Goal: Task Accomplishment & Management: Manage account settings

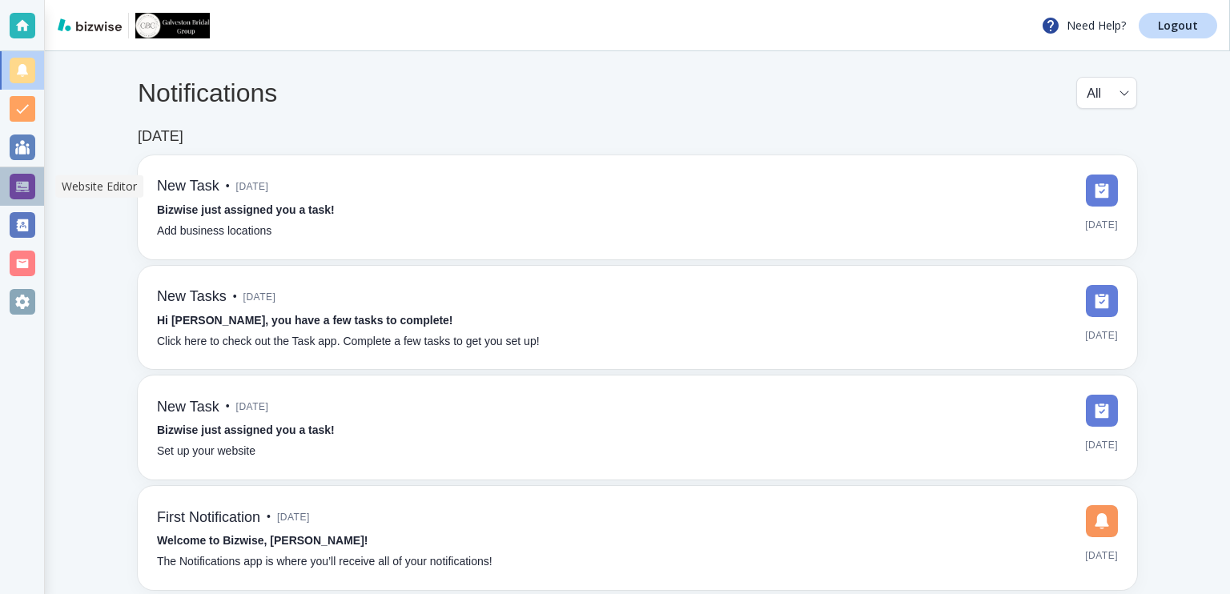
click at [26, 185] on div at bounding box center [23, 187] width 26 height 26
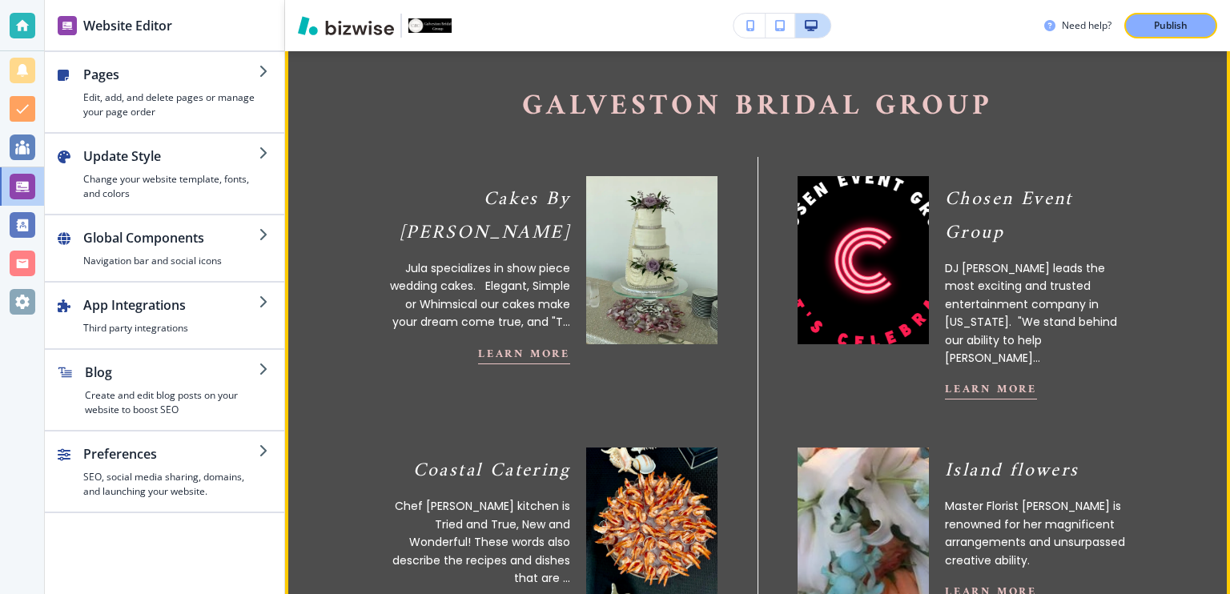
scroll to position [640, 0]
click at [970, 396] on button "Learn More" at bounding box center [991, 390] width 92 height 20
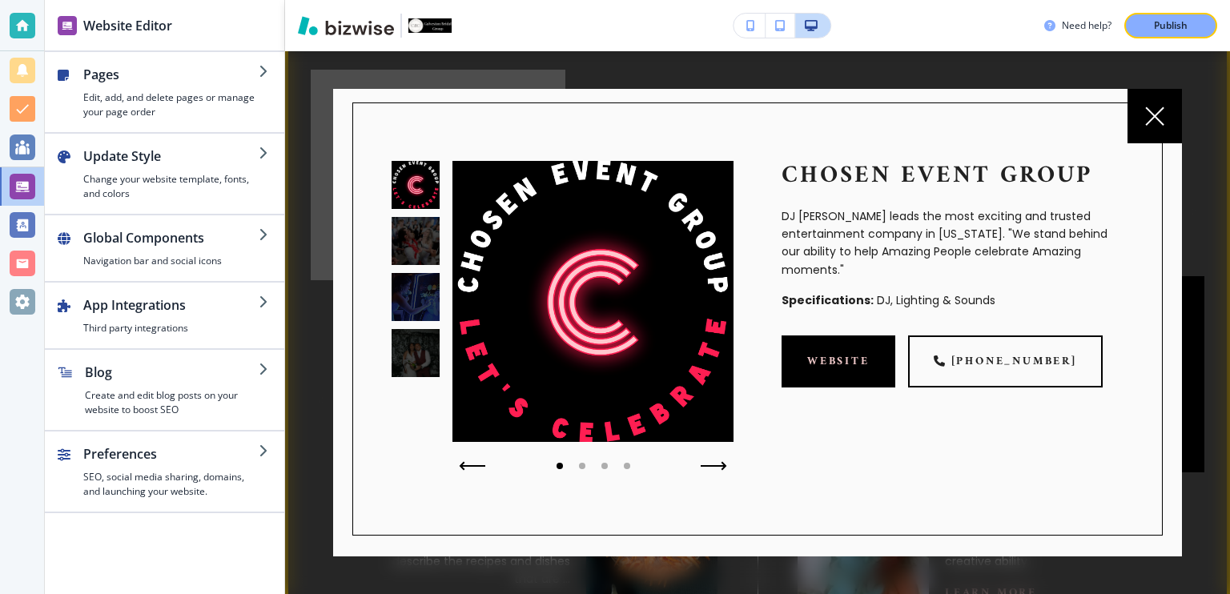
scroll to position [0, 0]
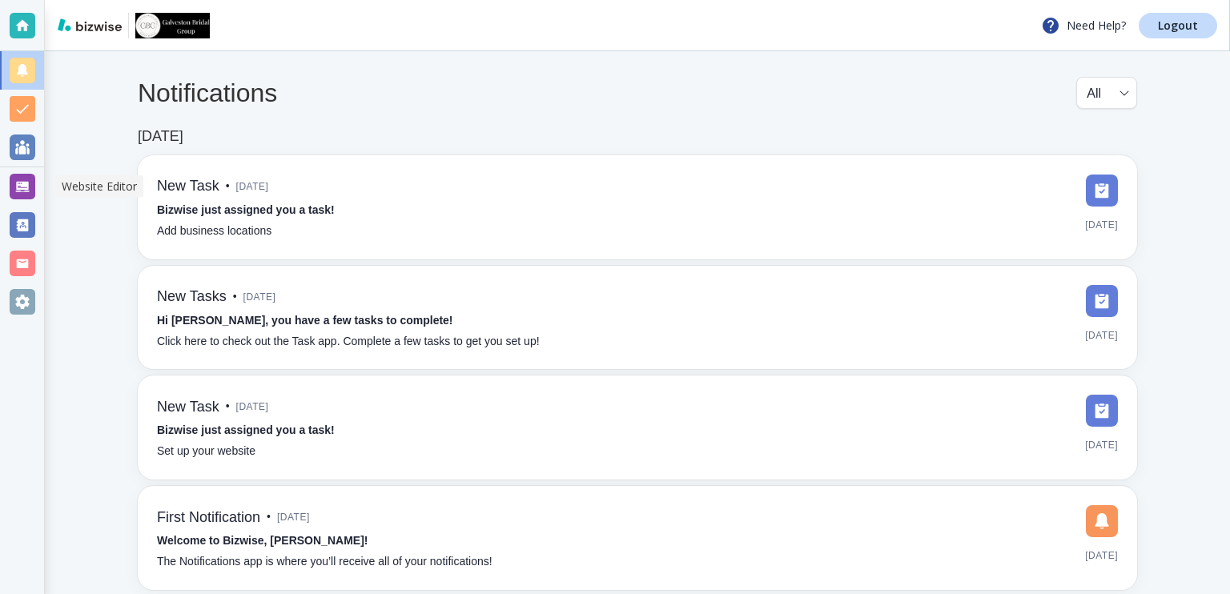
click at [29, 183] on div at bounding box center [23, 187] width 26 height 26
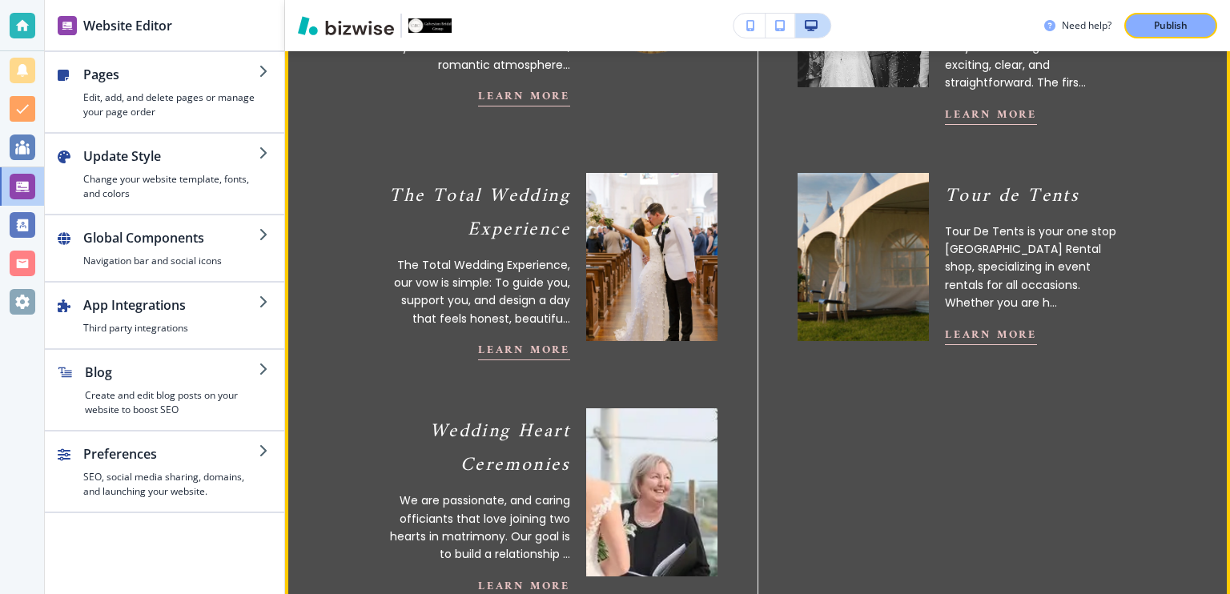
scroll to position [1680, 0]
click at [985, 323] on button "Learn More" at bounding box center [991, 333] width 92 height 20
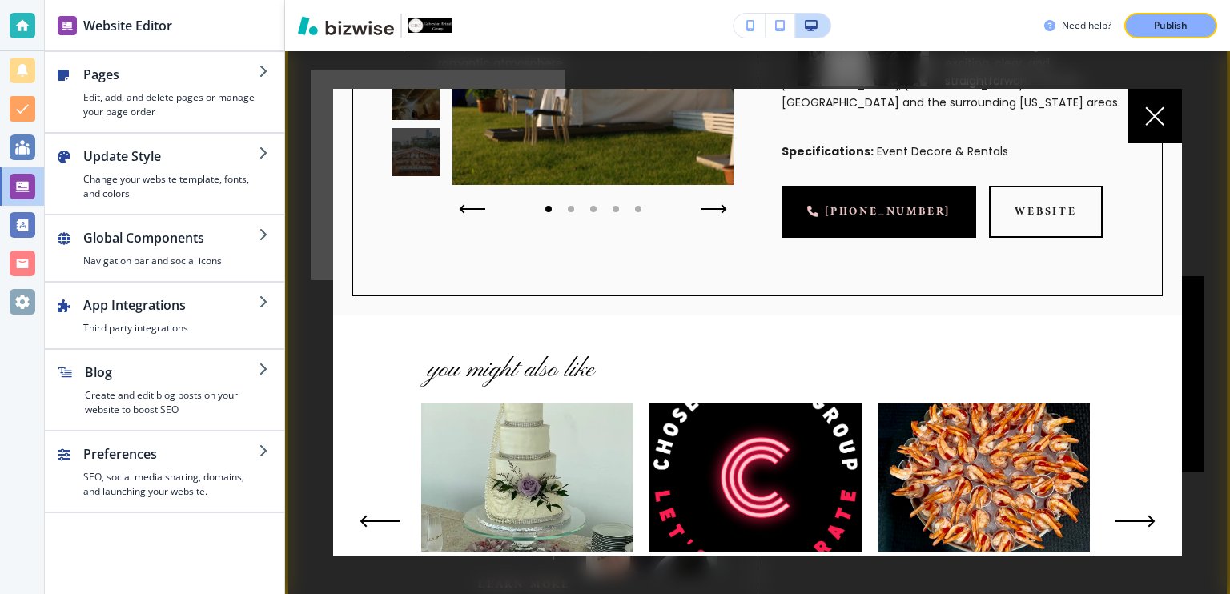
scroll to position [0, 0]
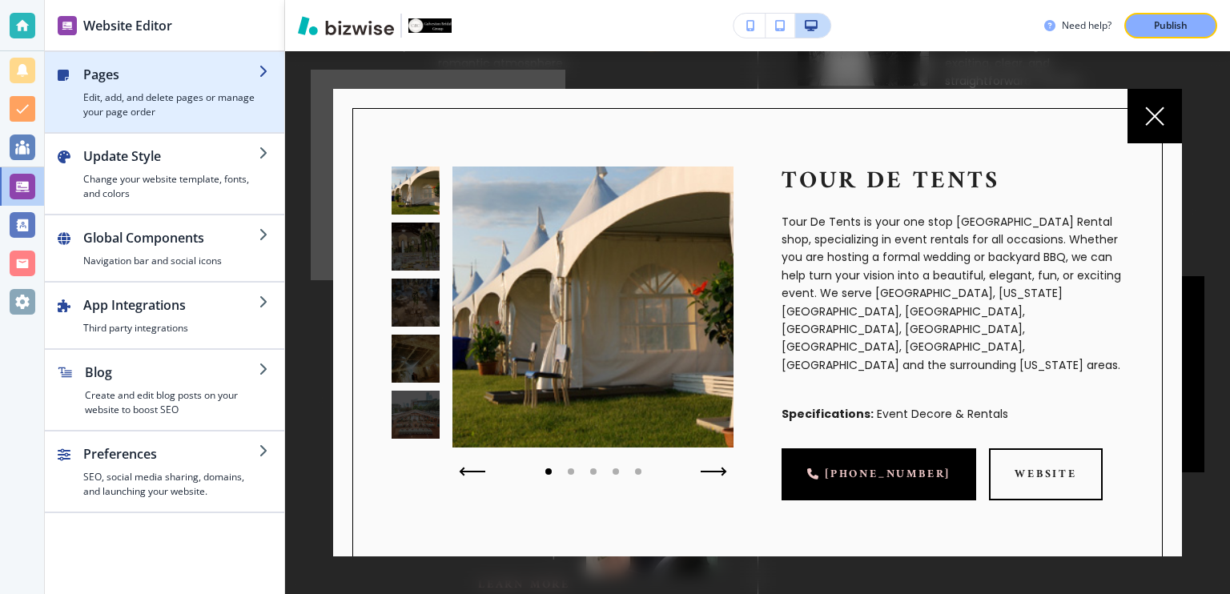
click at [265, 73] on icon "button" at bounding box center [265, 71] width 13 height 13
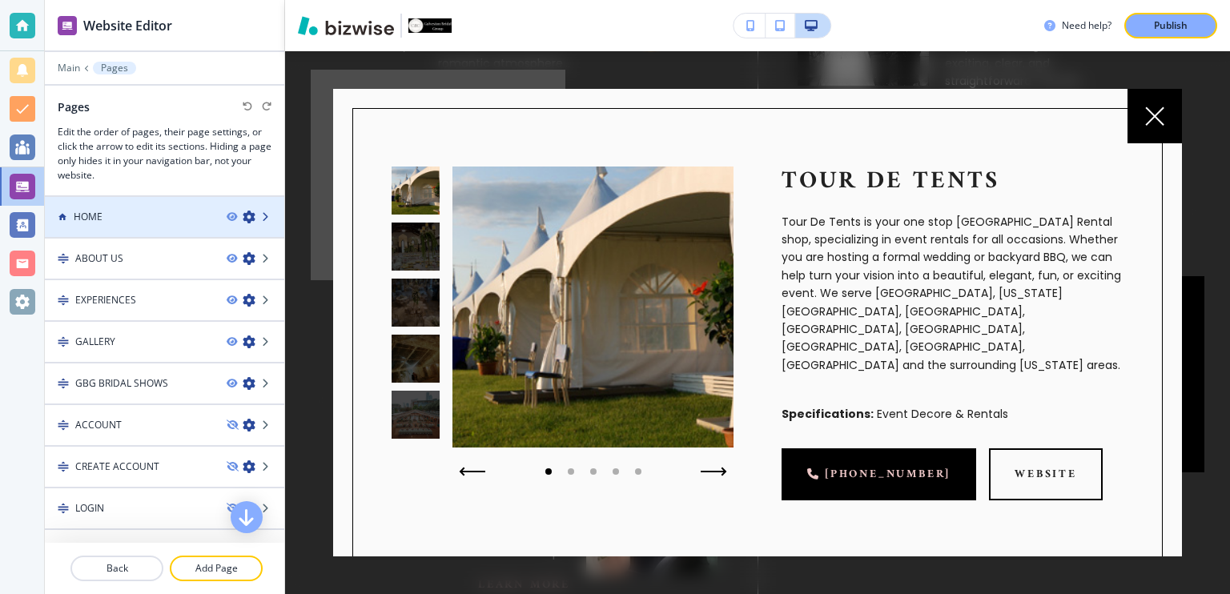
click at [262, 217] on icon at bounding box center [267, 217] width 10 height 10
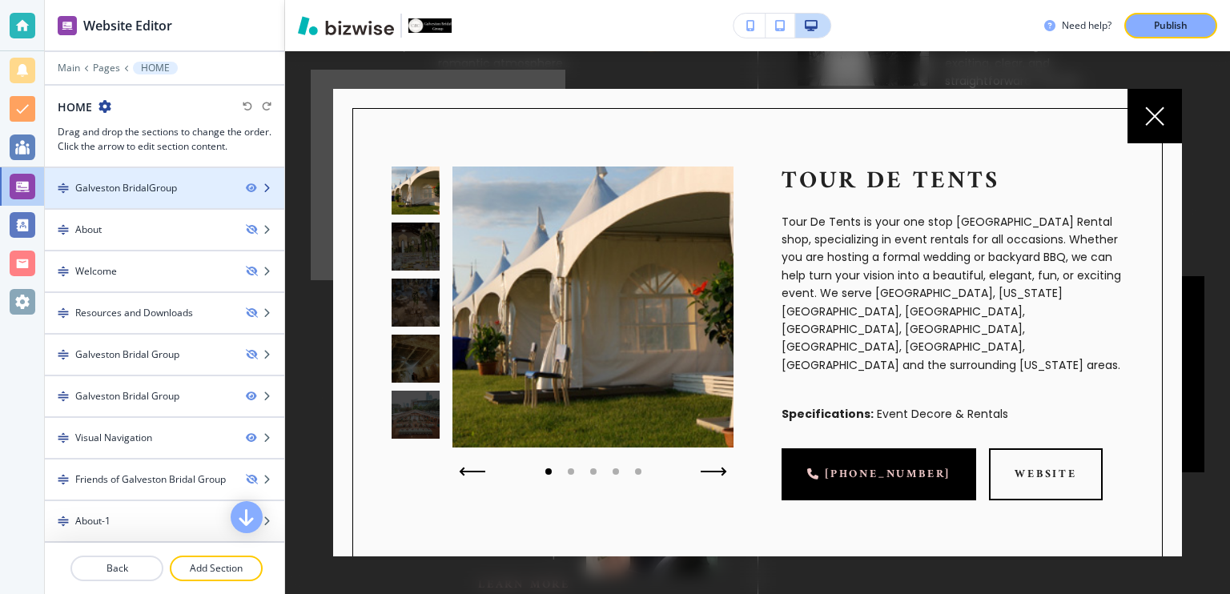
click at [261, 186] on div at bounding box center [265, 188] width 38 height 10
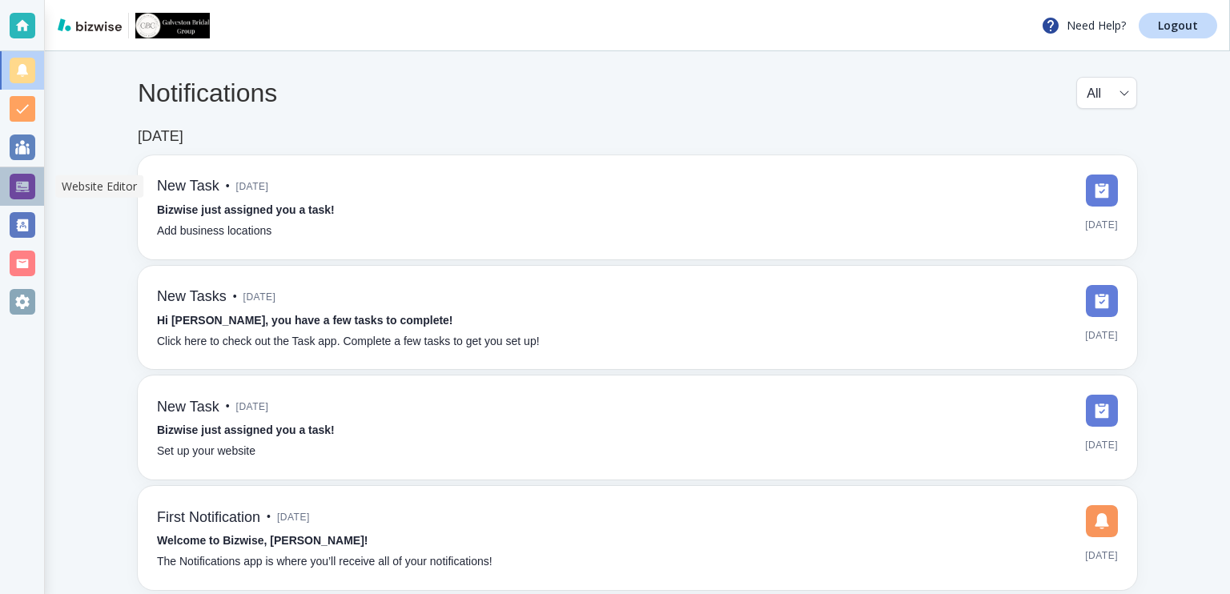
click at [29, 187] on div at bounding box center [23, 187] width 26 height 26
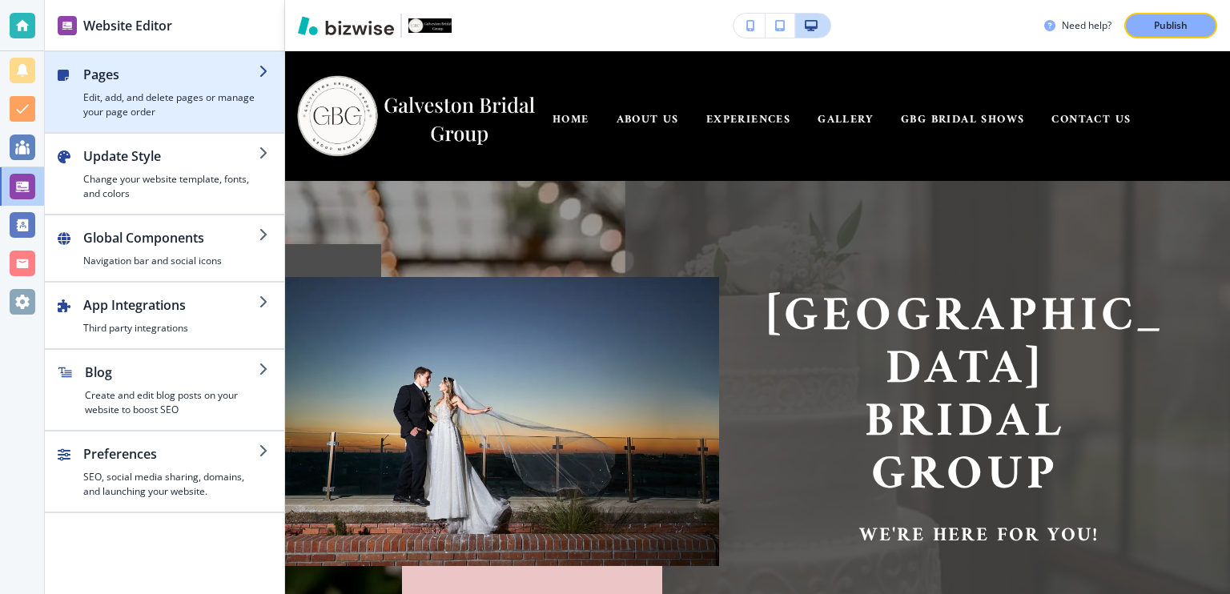
click at [264, 70] on icon "button" at bounding box center [265, 71] width 13 height 13
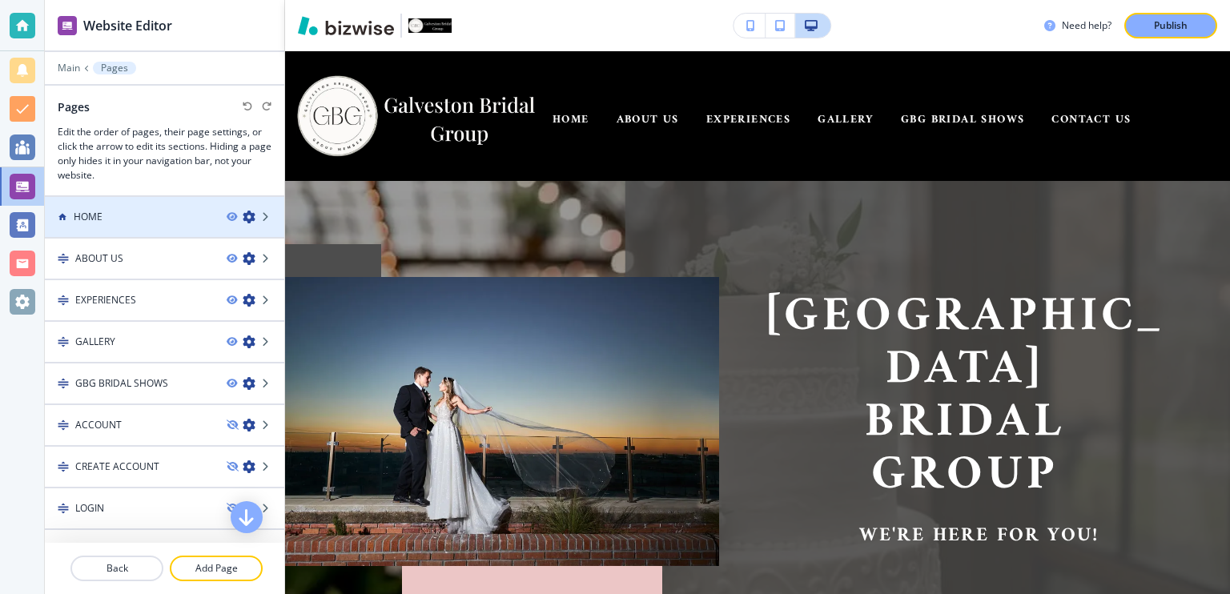
click at [249, 217] on div at bounding box center [256, 217] width 58 height 13
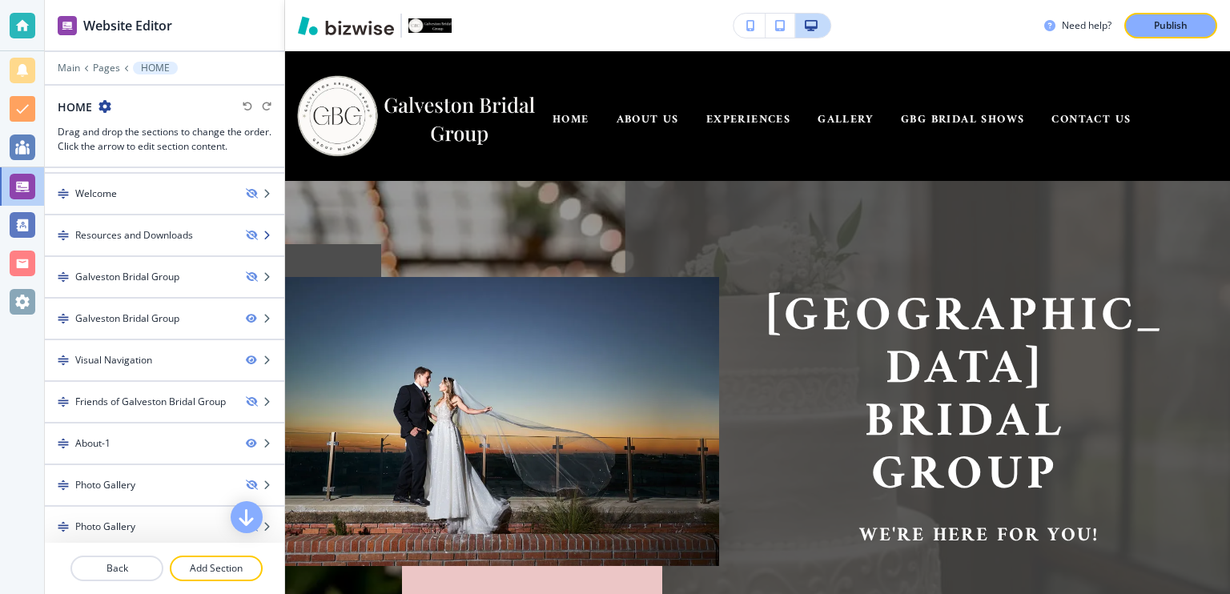
scroll to position [78, 0]
click at [262, 271] on icon "button" at bounding box center [267, 276] width 10 height 10
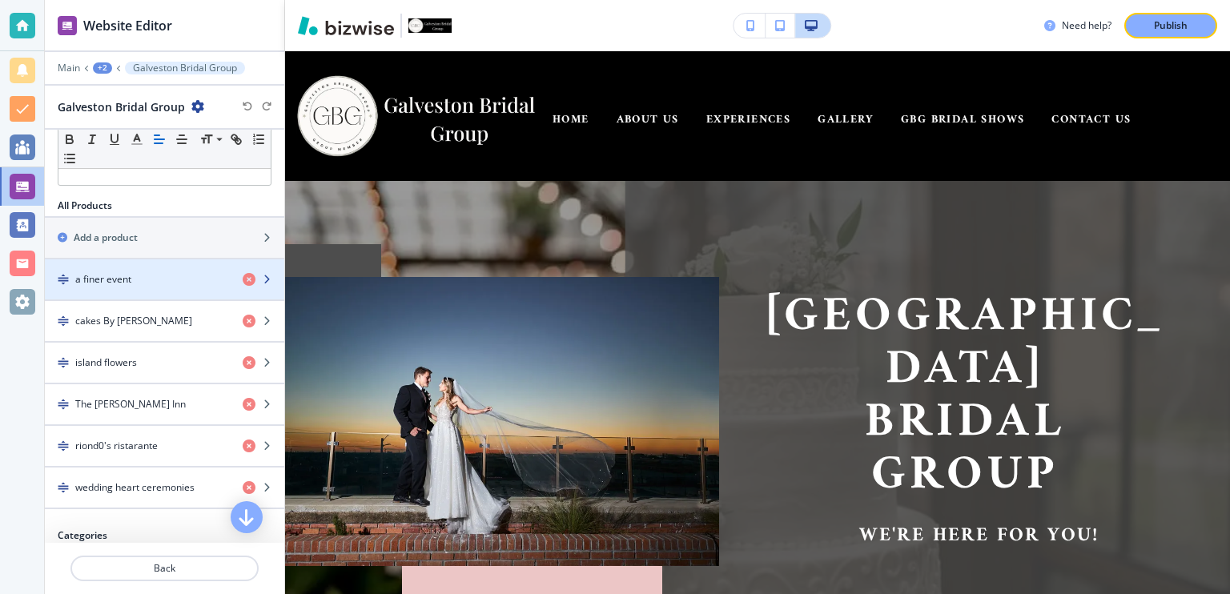
scroll to position [447, 0]
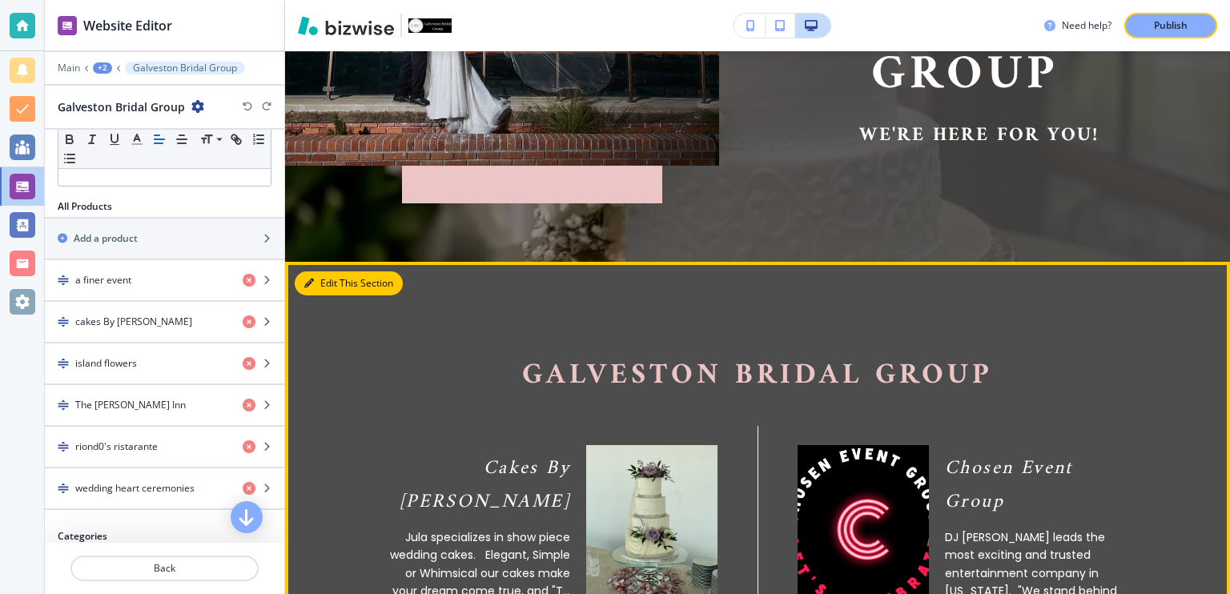
click at [346, 278] on button "Edit This Section" at bounding box center [349, 283] width 108 height 24
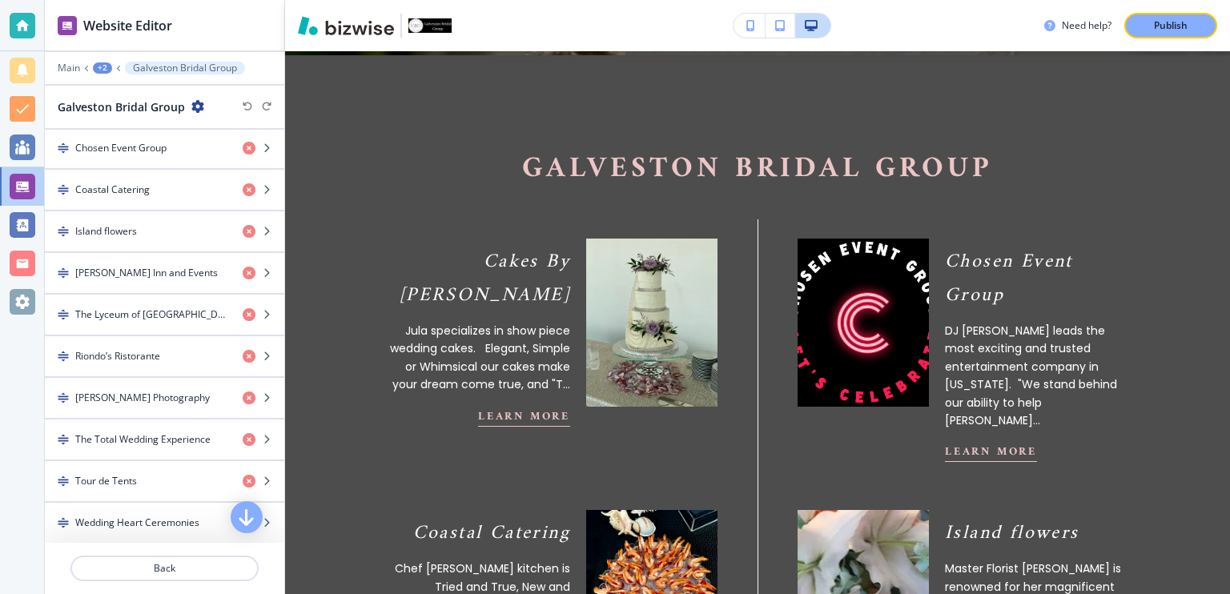
scroll to position [628, 0]
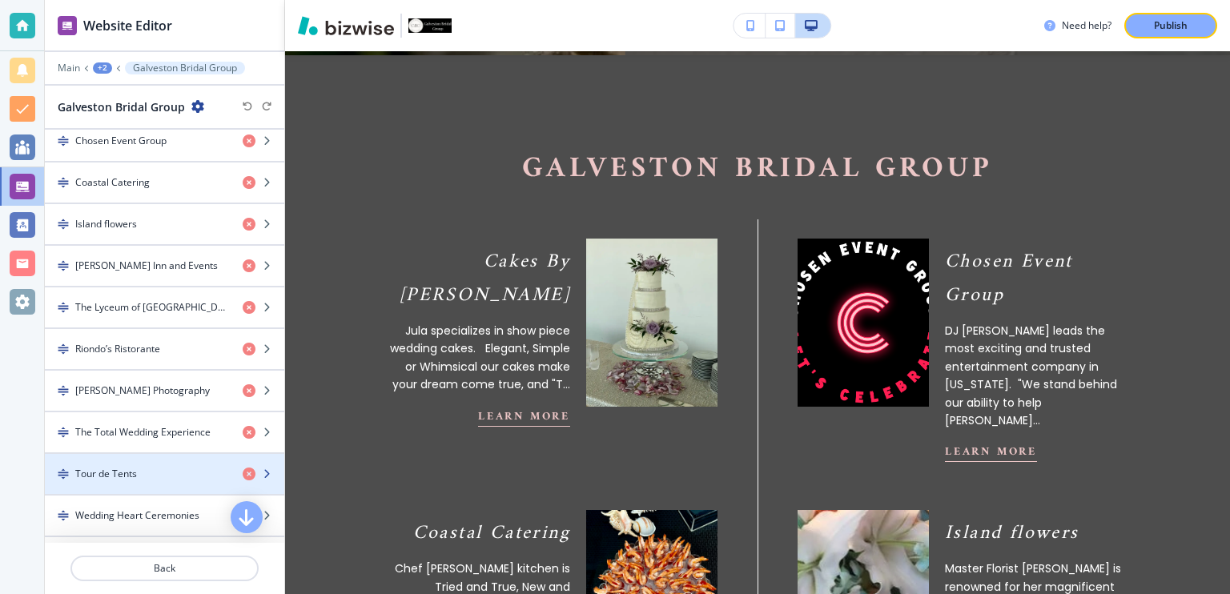
click at [151, 469] on div "Tour de Tents" at bounding box center [137, 474] width 185 height 14
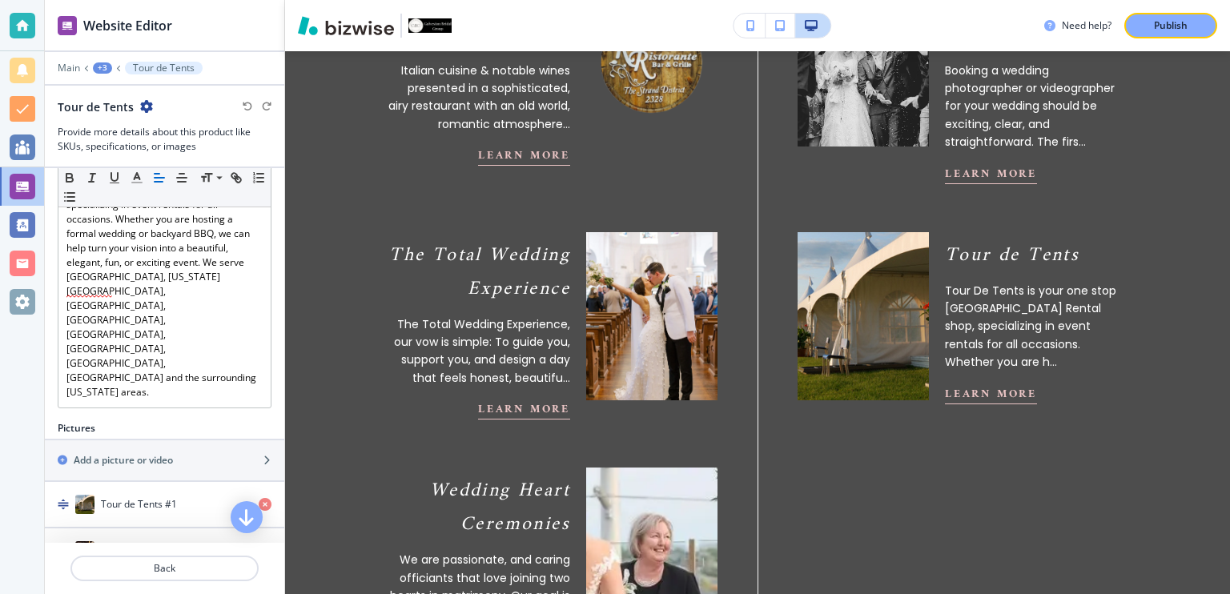
scroll to position [191, 0]
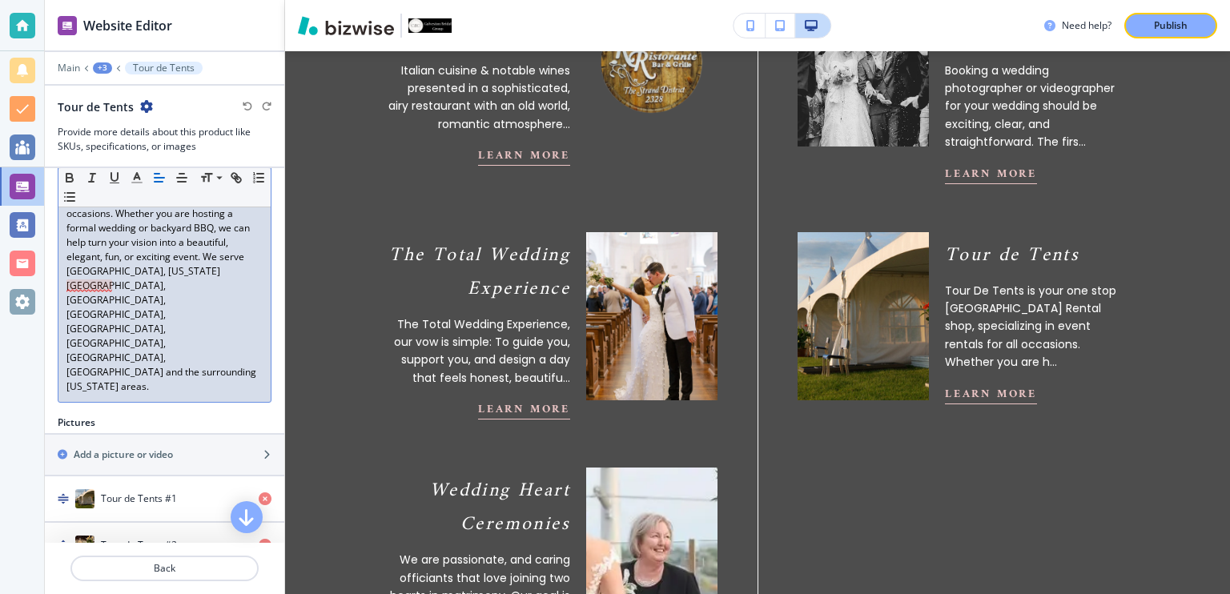
click at [78, 281] on p "Tour De Tents is your one stop Galveston Rental shop, specializing in event ren…" at bounding box center [164, 278] width 196 height 231
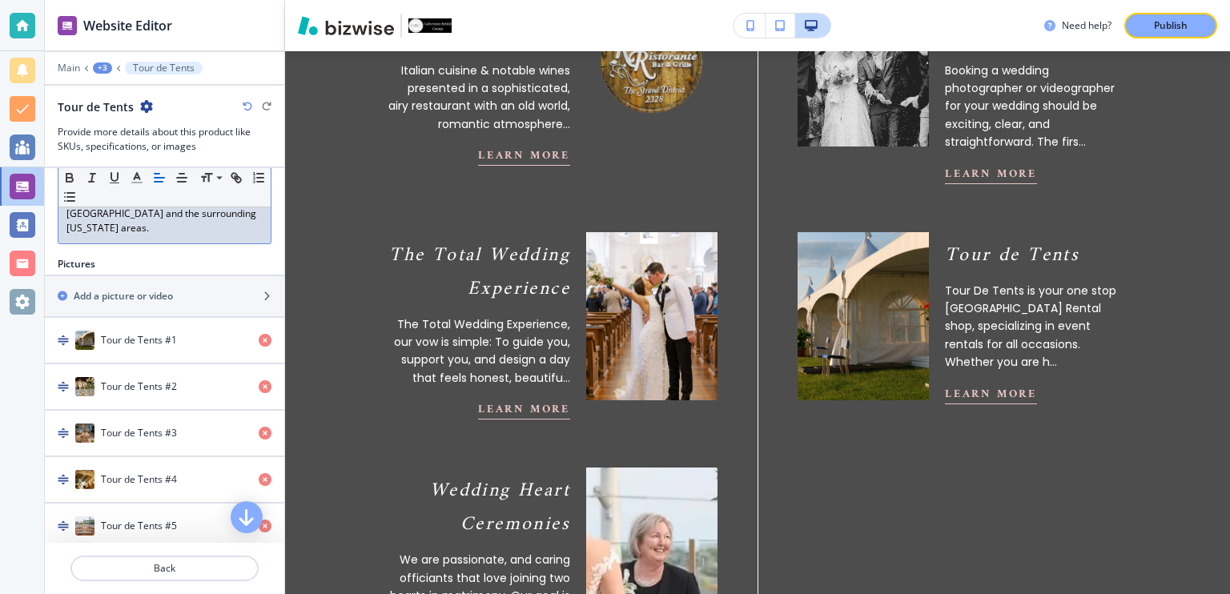
scroll to position [351, 0]
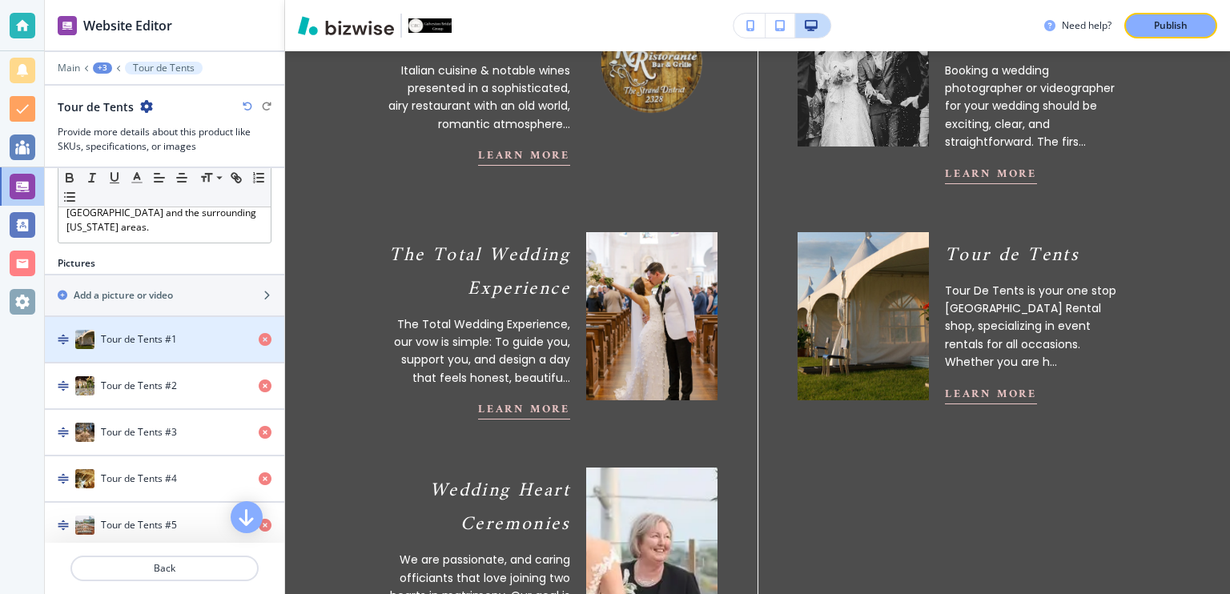
click at [143, 332] on h4 "Tour de Tents #1" at bounding box center [139, 339] width 76 height 14
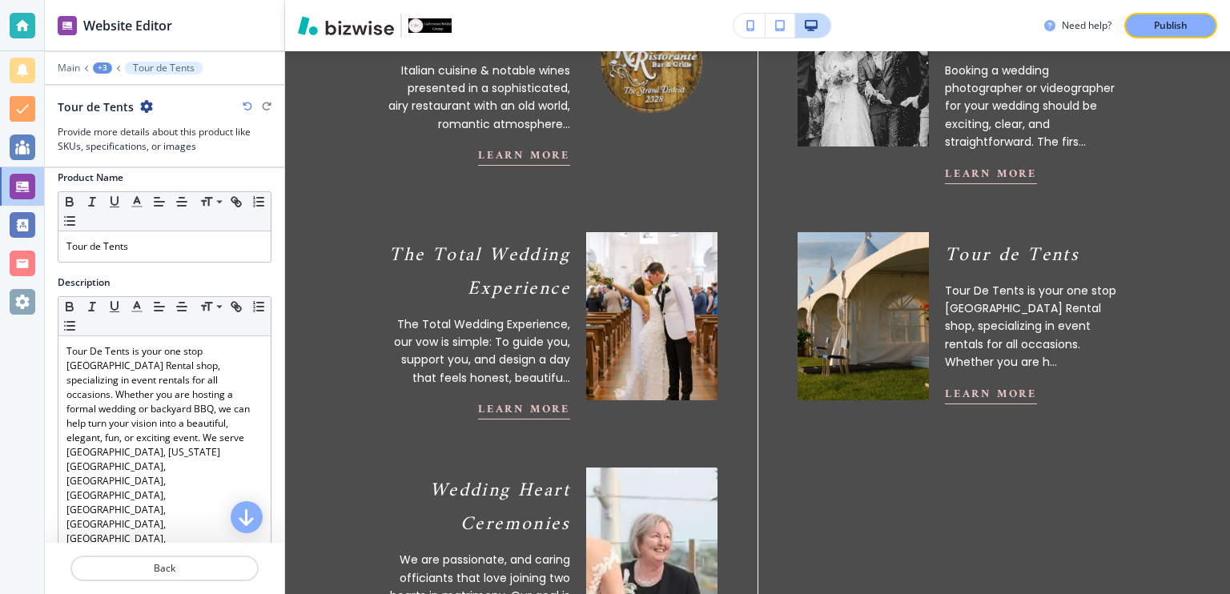
scroll to position [0, 0]
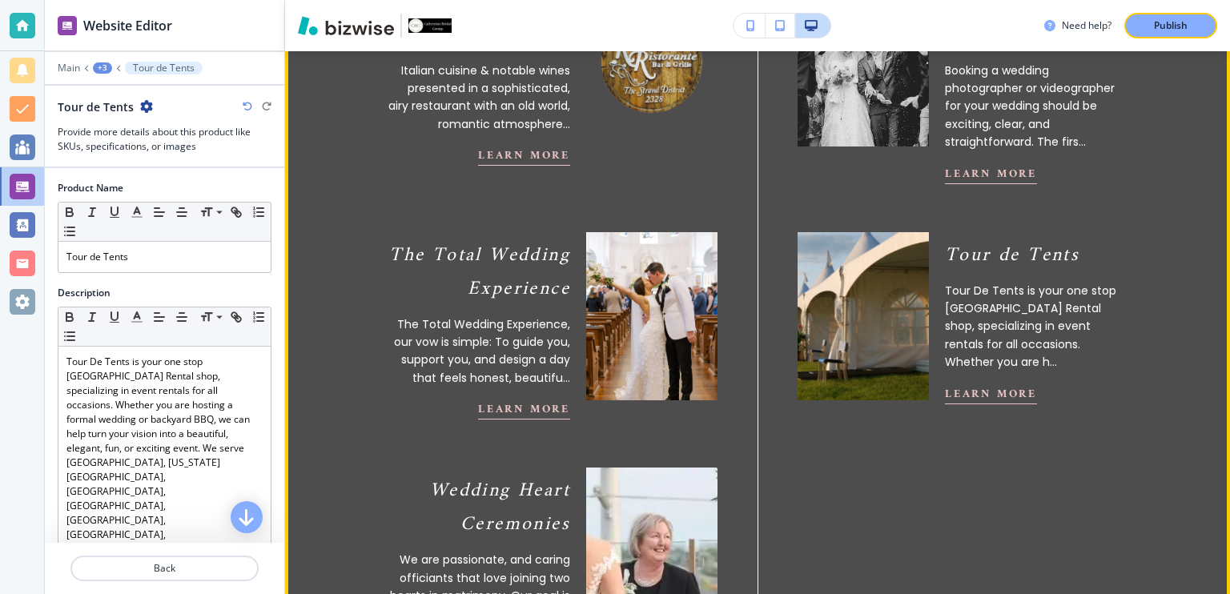
click at [952, 282] on p "Tour De Tents is your one stop Galveston Rental shop, specializing in event ren…" at bounding box center [1037, 327] width 184 height 90
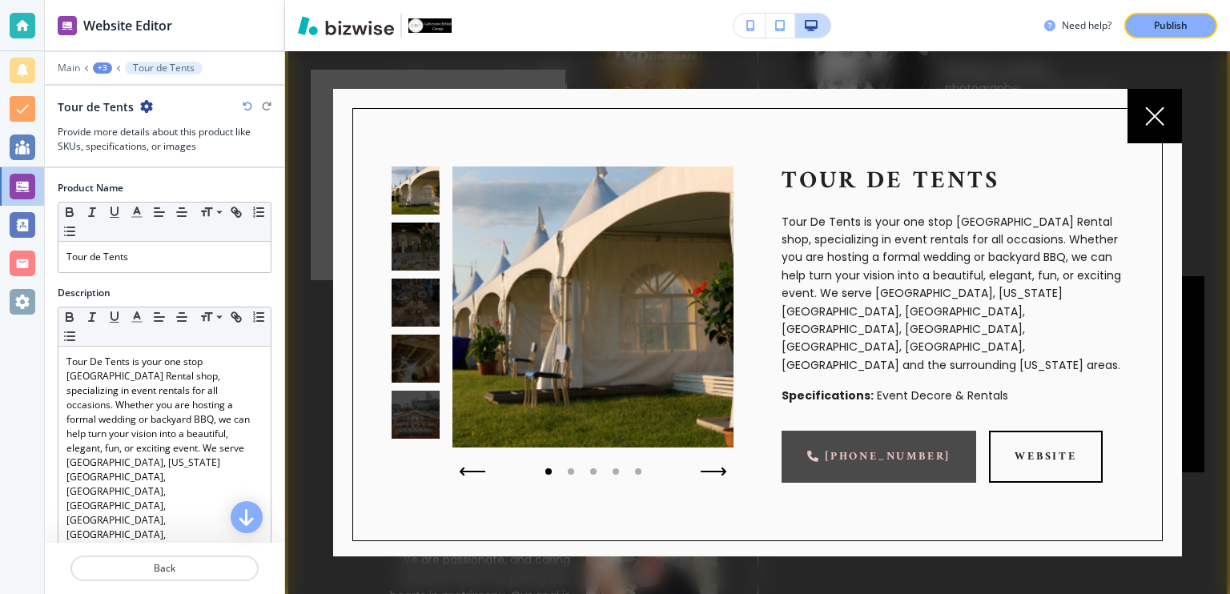
click at [904, 431] on link "(713) 805-9939" at bounding box center [878, 457] width 195 height 52
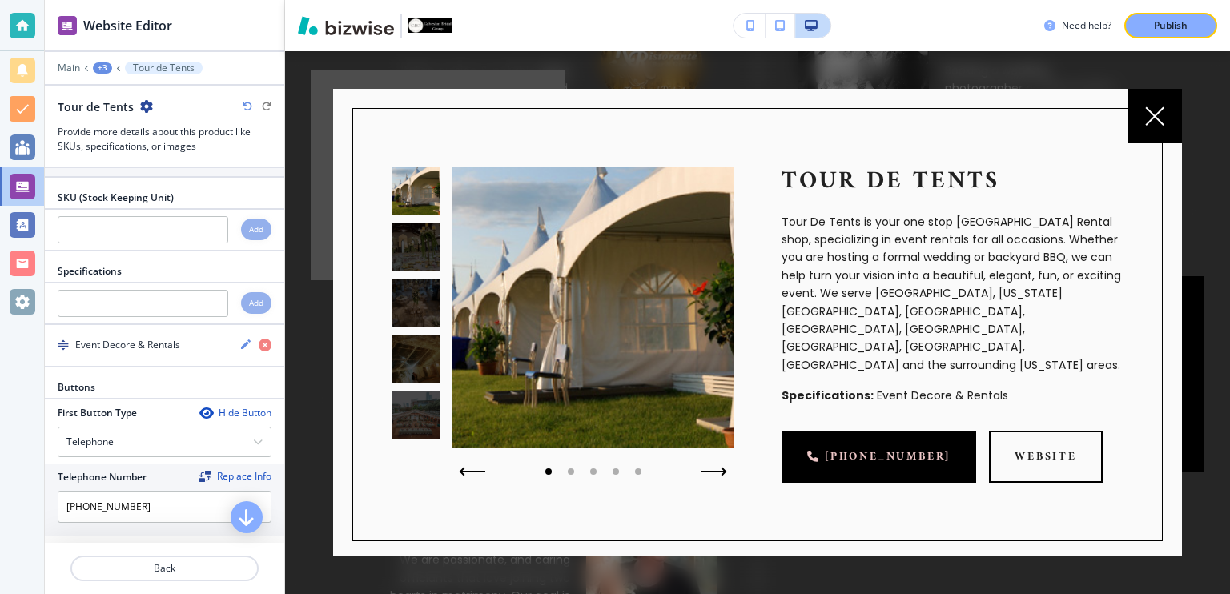
scroll to position [845, 0]
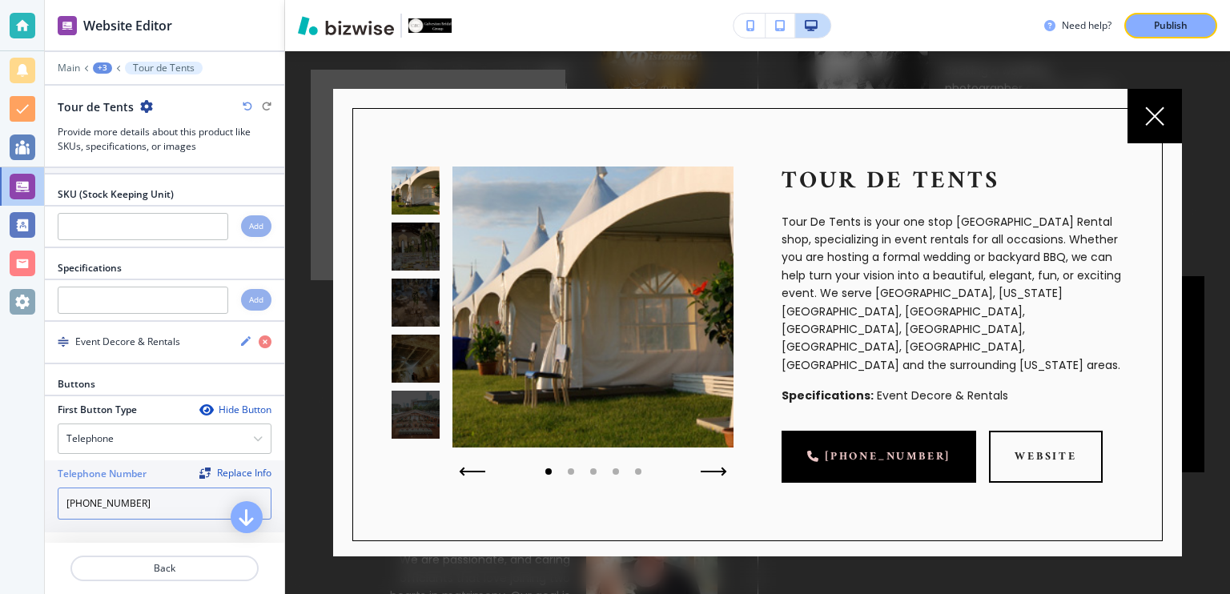
drag, startPoint x: 171, startPoint y: 410, endPoint x: 54, endPoint y: 409, distance: 116.9
click at [54, 460] on div "Telephone Number Replace Info (713) 805-9939" at bounding box center [164, 496] width 239 height 72
click at [175, 488] on input "(713) 805-9939" at bounding box center [165, 504] width 214 height 32
drag, startPoint x: 175, startPoint y: 407, endPoint x: 37, endPoint y: 412, distance: 137.8
click at [37, 412] on div "Website Editor Main +3 Tour de Tents Tour de Tents Provide more details about t…" at bounding box center [615, 297] width 1230 height 594
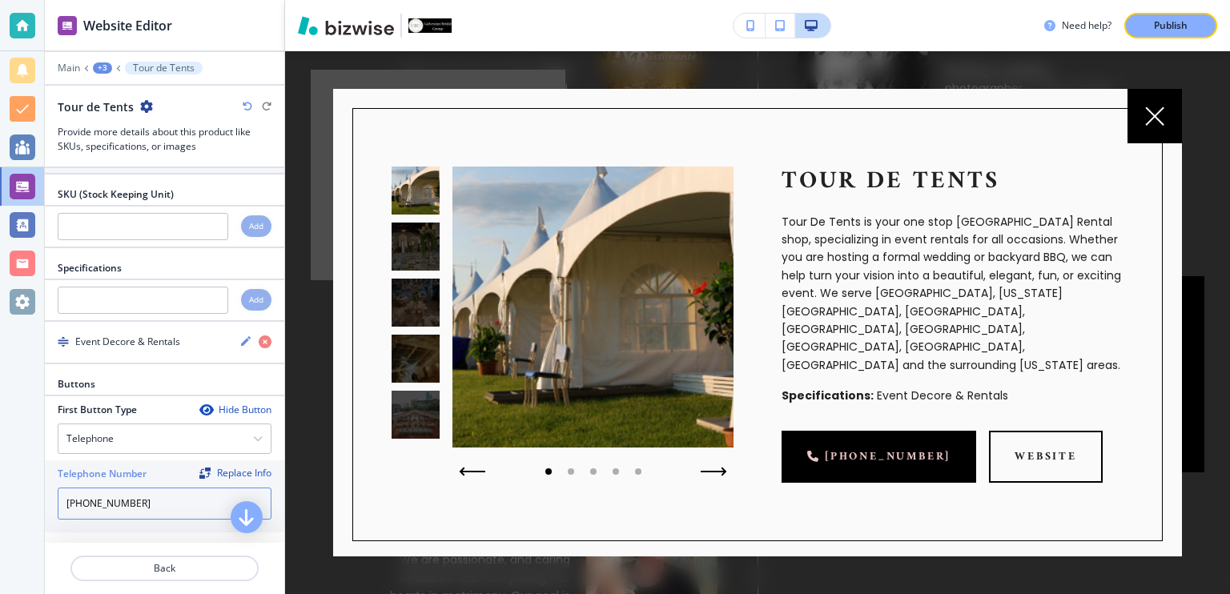
paste input "409) 737-8902"
type input "(409) 737-8902"
click at [163, 488] on input "(409) 737-8902" at bounding box center [165, 504] width 214 height 32
click at [1154, 30] on p "Publish" at bounding box center [1171, 25] width 34 height 14
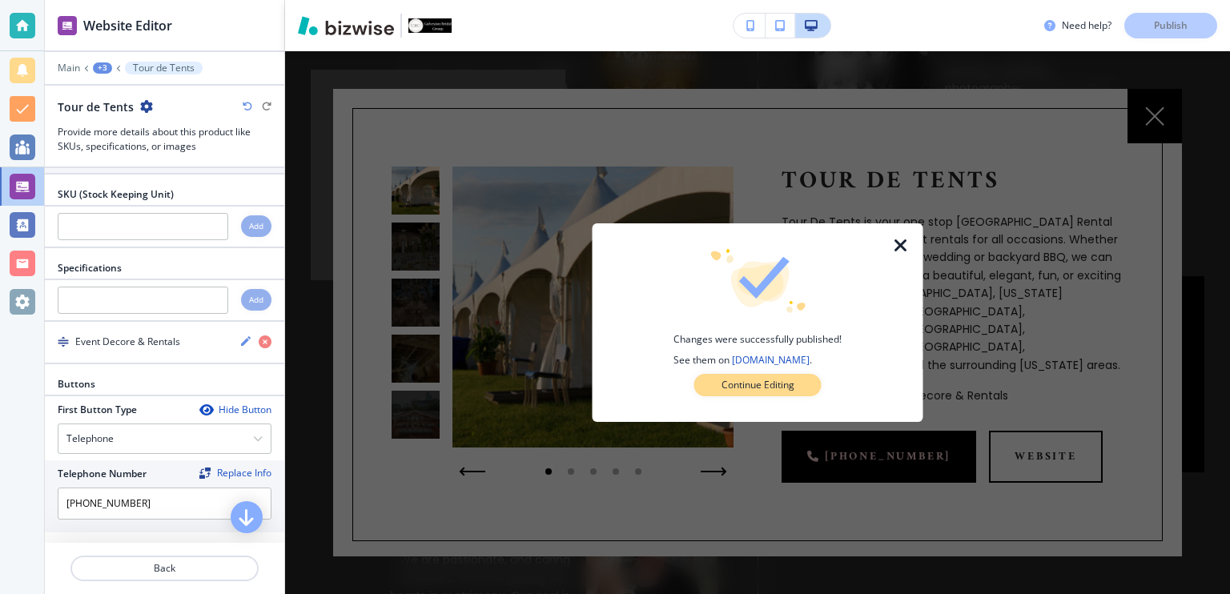
click at [788, 383] on p "Continue Editing" at bounding box center [757, 385] width 73 height 14
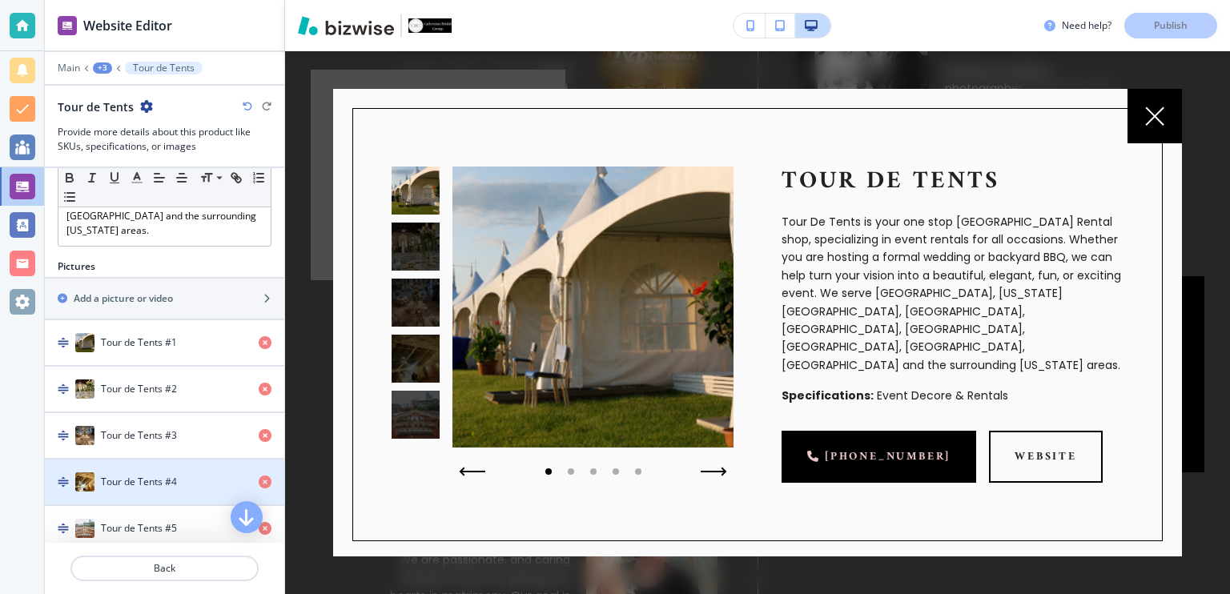
scroll to position [347, 0]
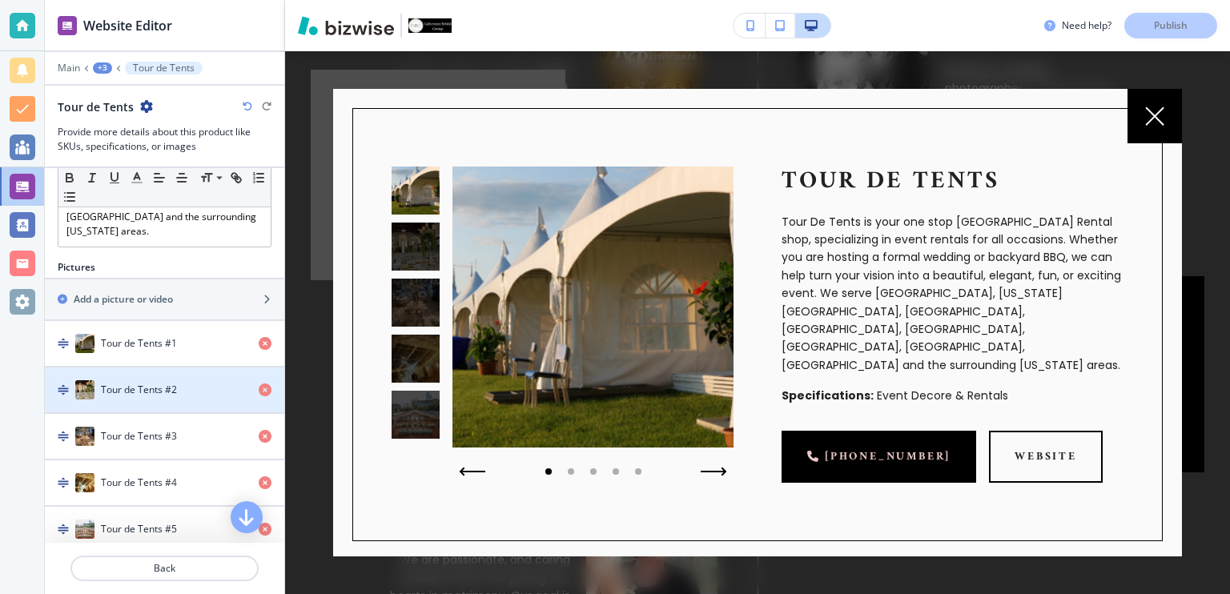
click at [146, 383] on h4 "Tour de Tents #2" at bounding box center [139, 390] width 76 height 14
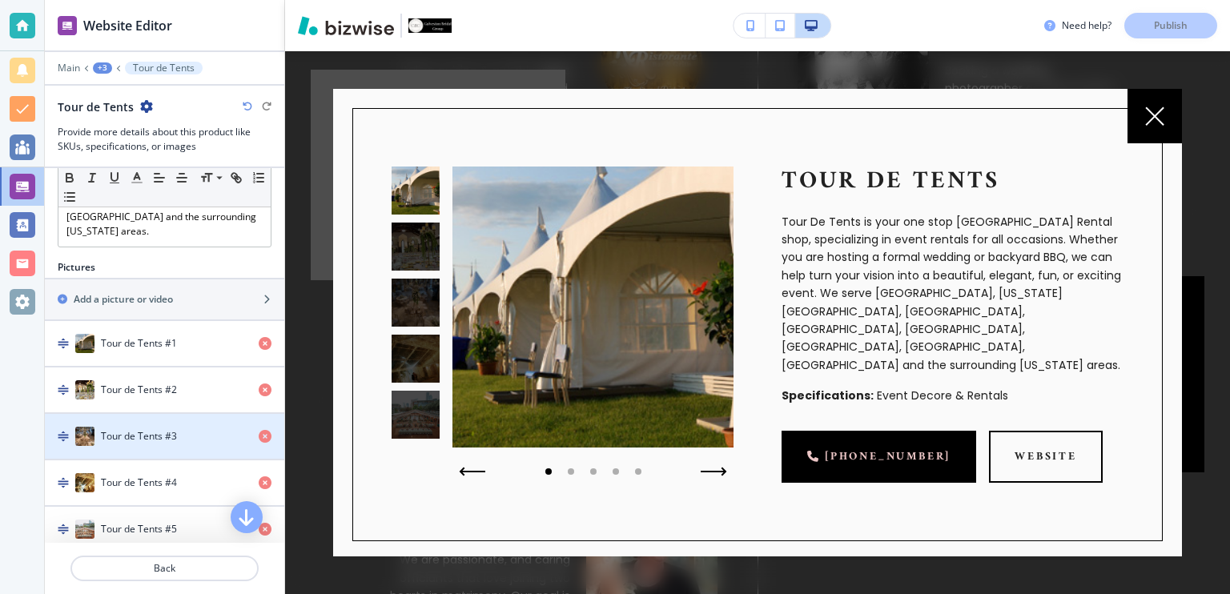
click at [146, 429] on h4 "Tour de Tents #3" at bounding box center [139, 436] width 76 height 14
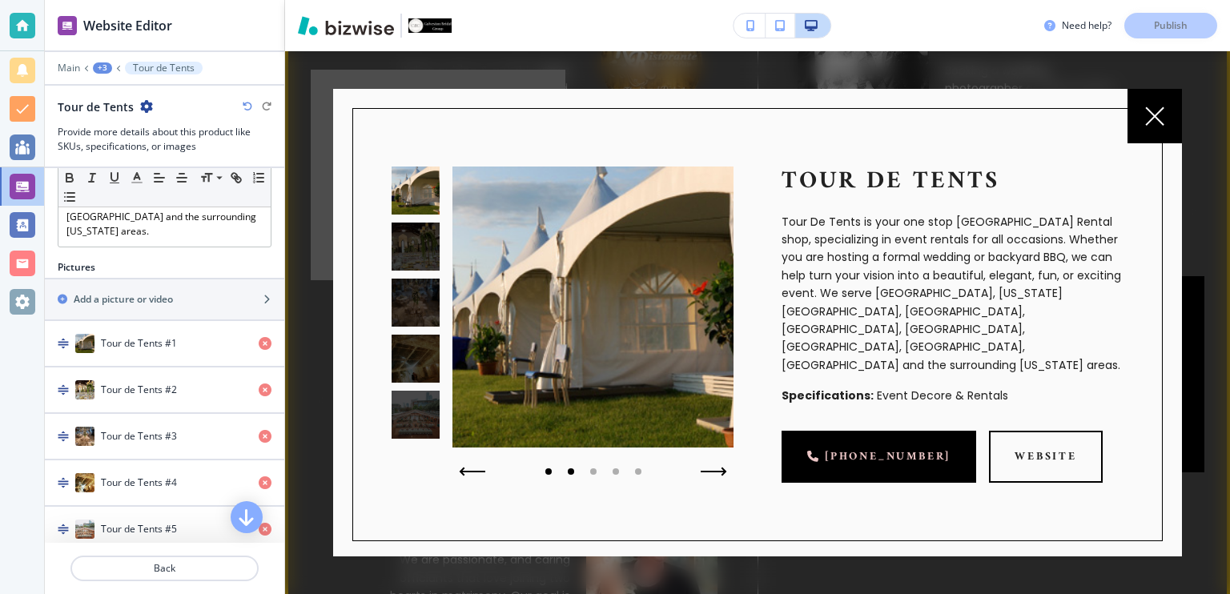
click at [573, 470] on div at bounding box center [571, 471] width 22 height 22
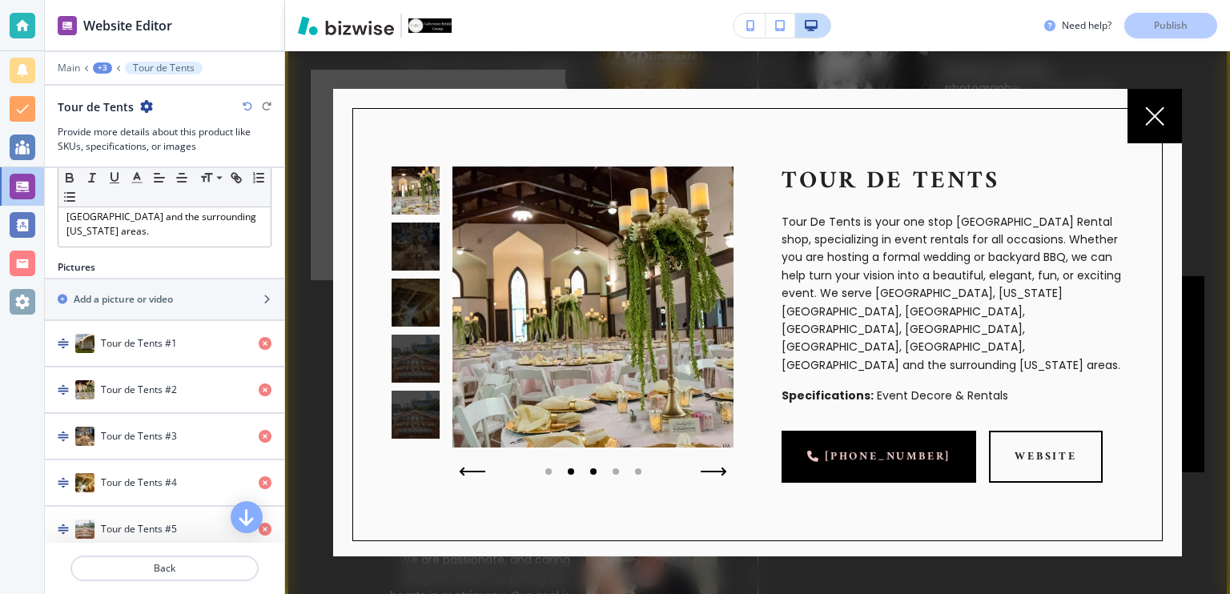
click at [590, 472] on div at bounding box center [593, 471] width 6 height 6
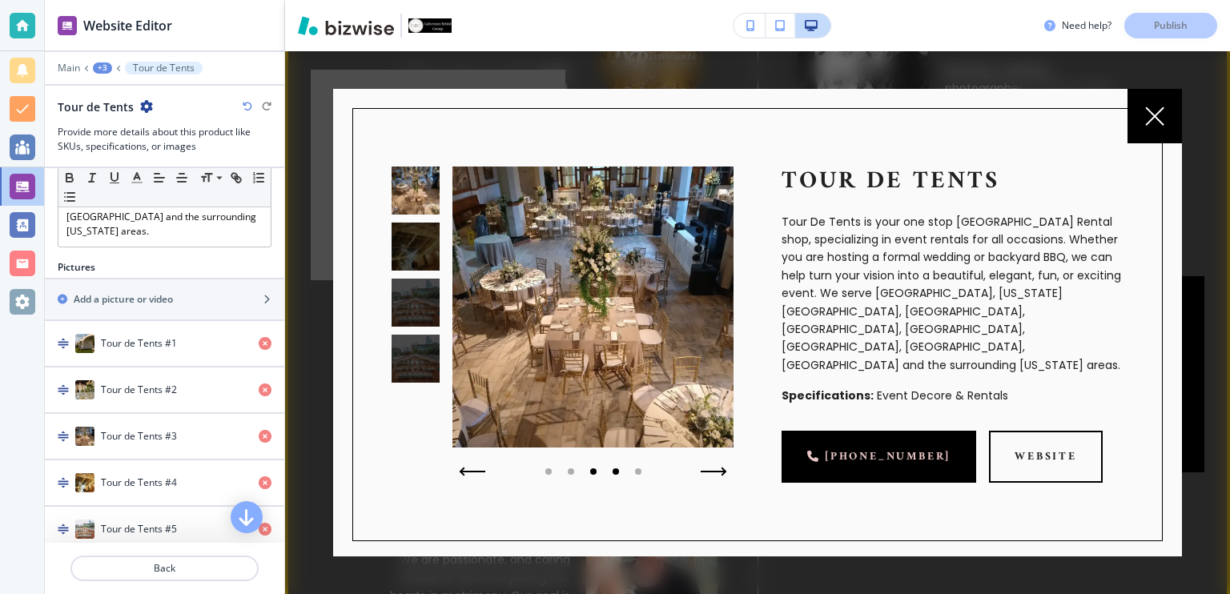
click at [614, 471] on div at bounding box center [615, 471] width 6 height 6
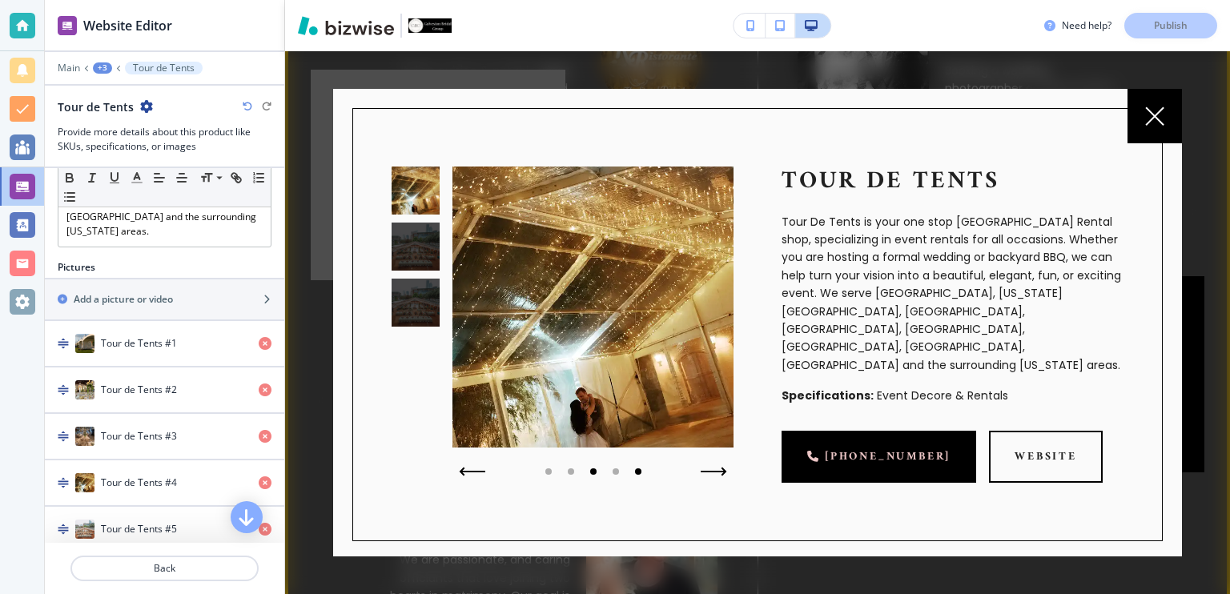
click at [636, 470] on div at bounding box center [638, 471] width 6 height 6
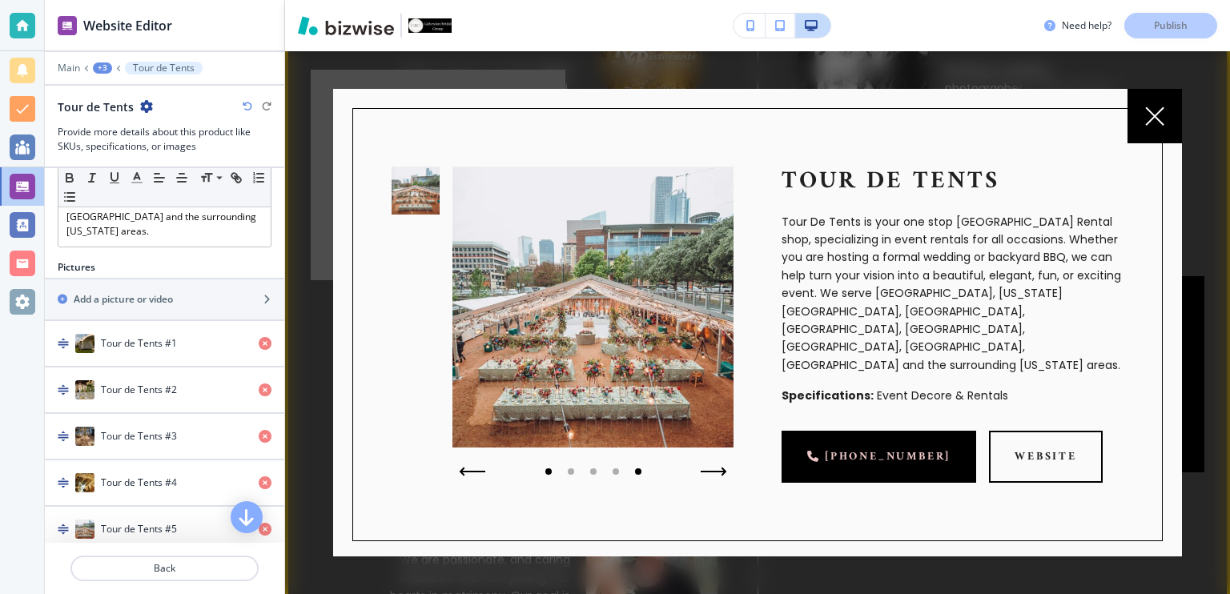
click at [549, 471] on div at bounding box center [548, 471] width 6 height 6
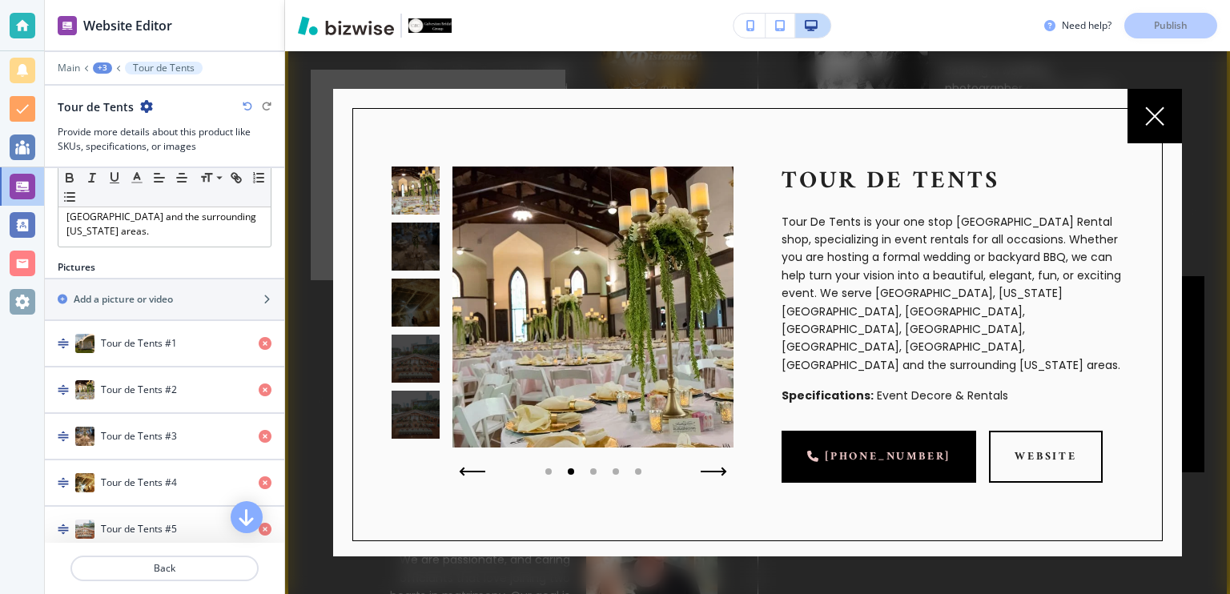
click at [549, 471] on div at bounding box center [548, 471] width 6 height 6
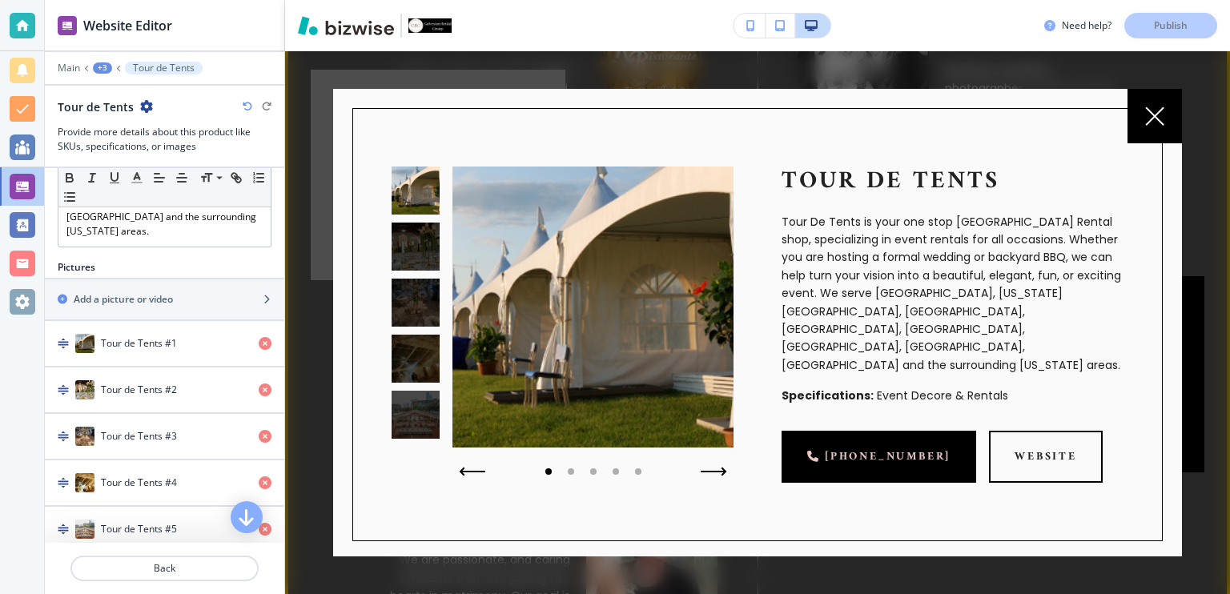
drag, startPoint x: 322, startPoint y: 263, endPoint x: 319, endPoint y: 279, distance: 15.4
click at [319, 279] on div at bounding box center [438, 175] width 255 height 211
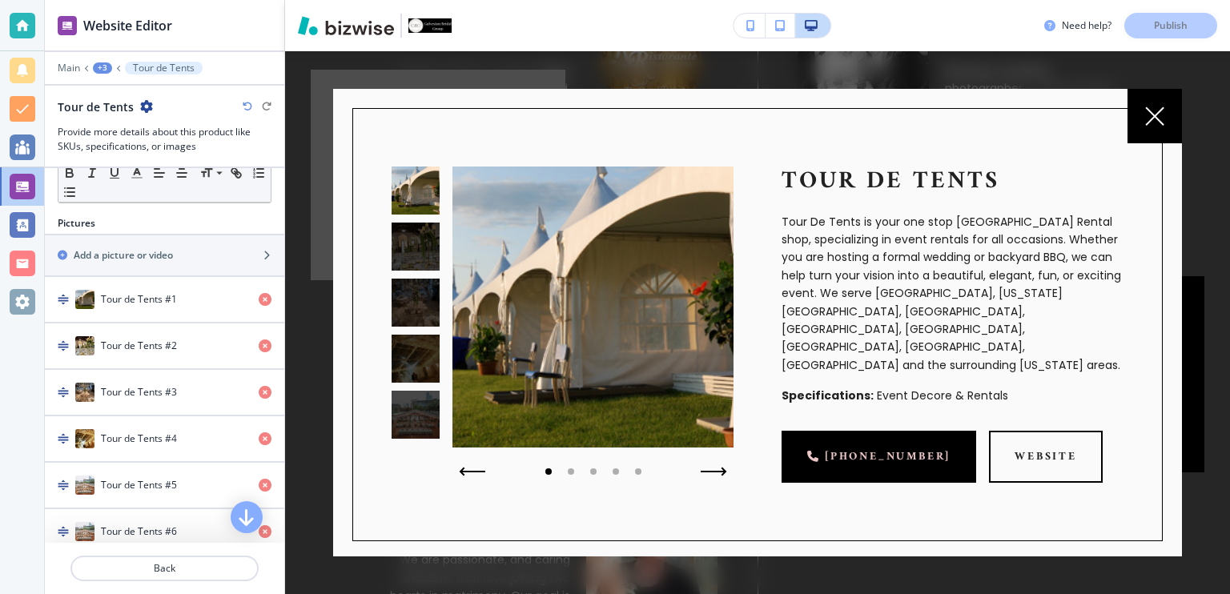
scroll to position [405, 0]
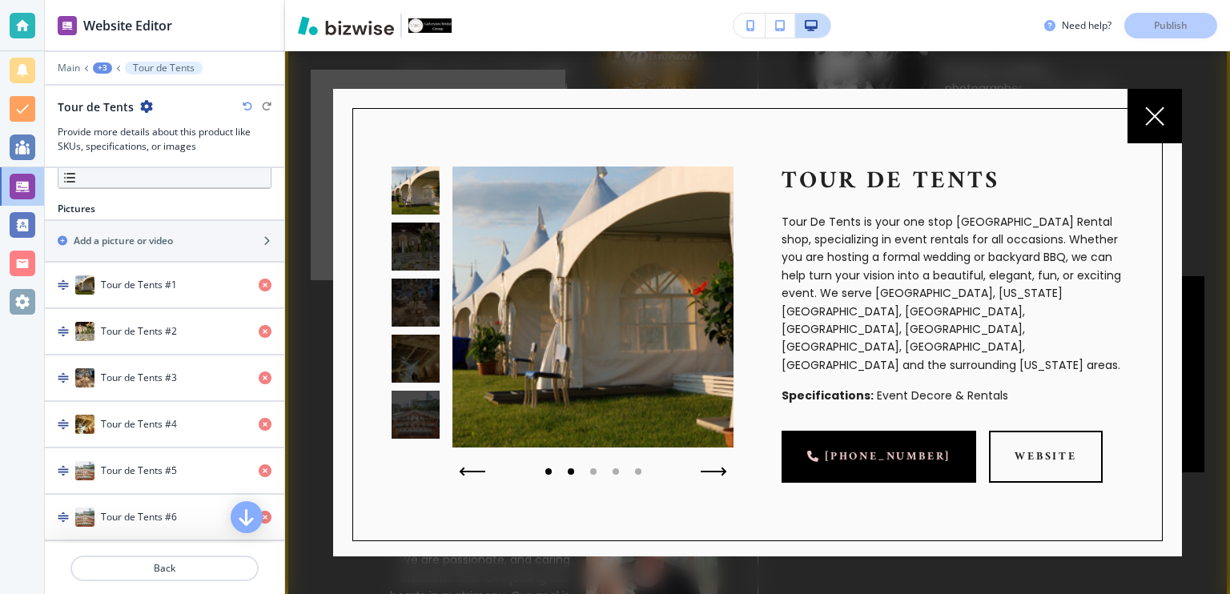
click at [569, 470] on div at bounding box center [571, 471] width 6 height 6
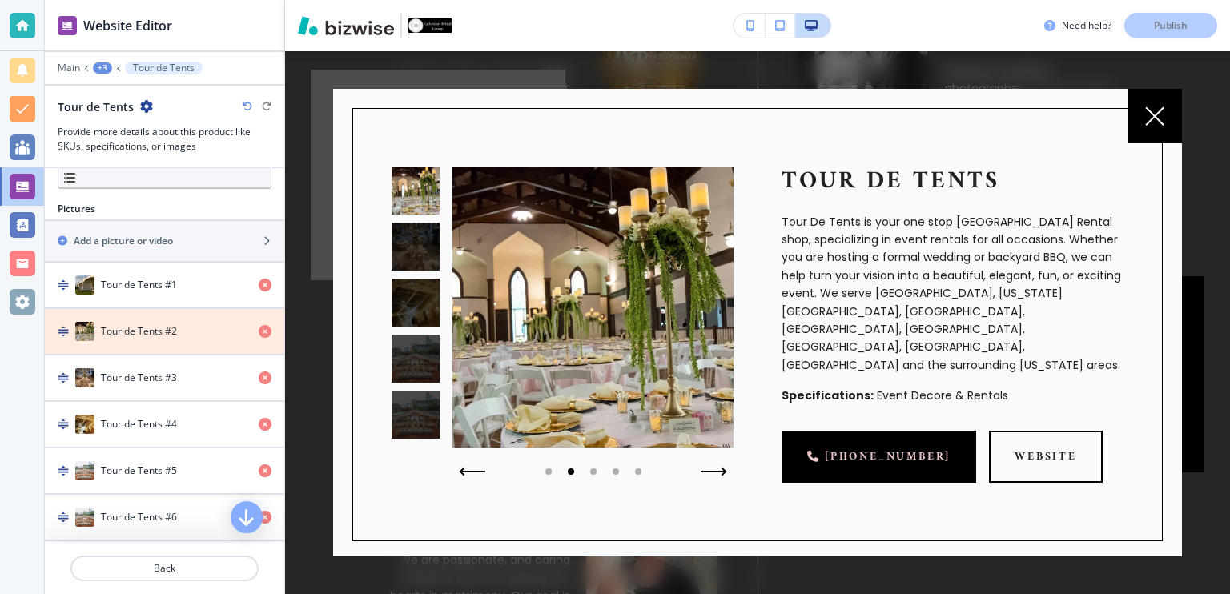
click at [259, 325] on icon "button" at bounding box center [265, 331] width 13 height 13
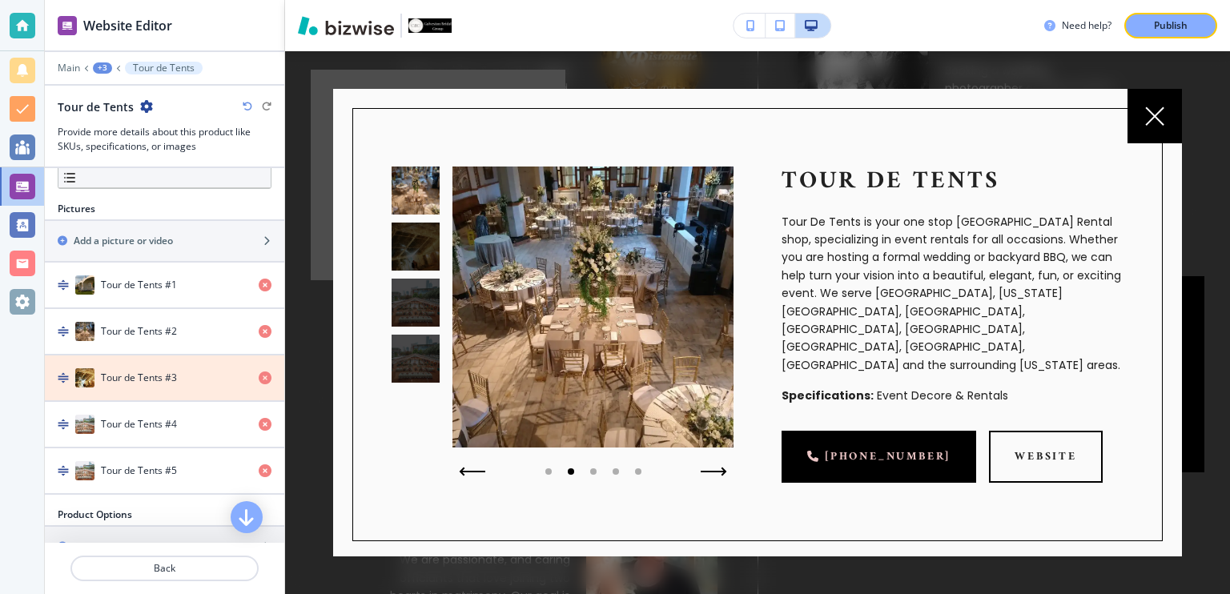
click at [259, 371] on icon "button" at bounding box center [265, 377] width 13 height 13
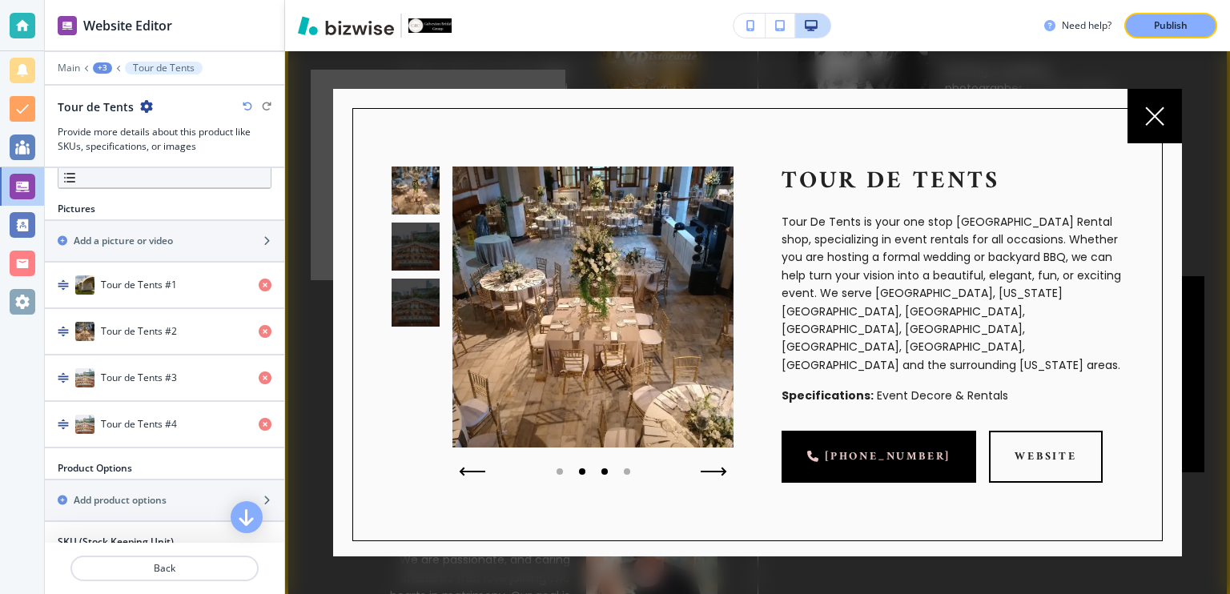
click at [606, 473] on div at bounding box center [604, 471] width 22 height 22
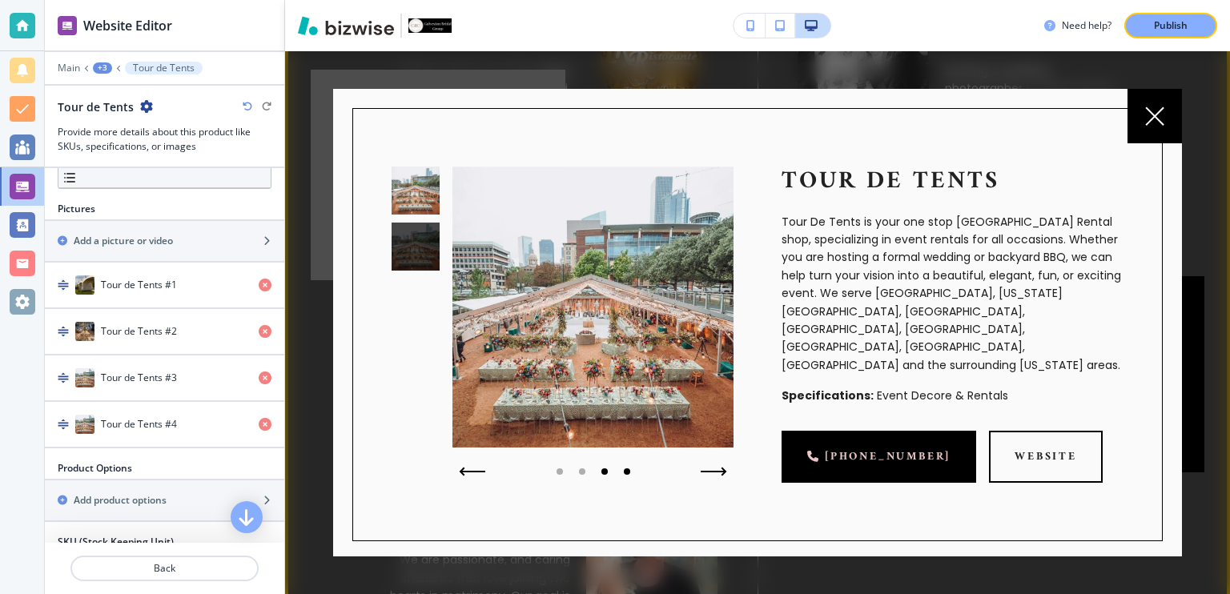
click at [624, 470] on div at bounding box center [627, 471] width 6 height 6
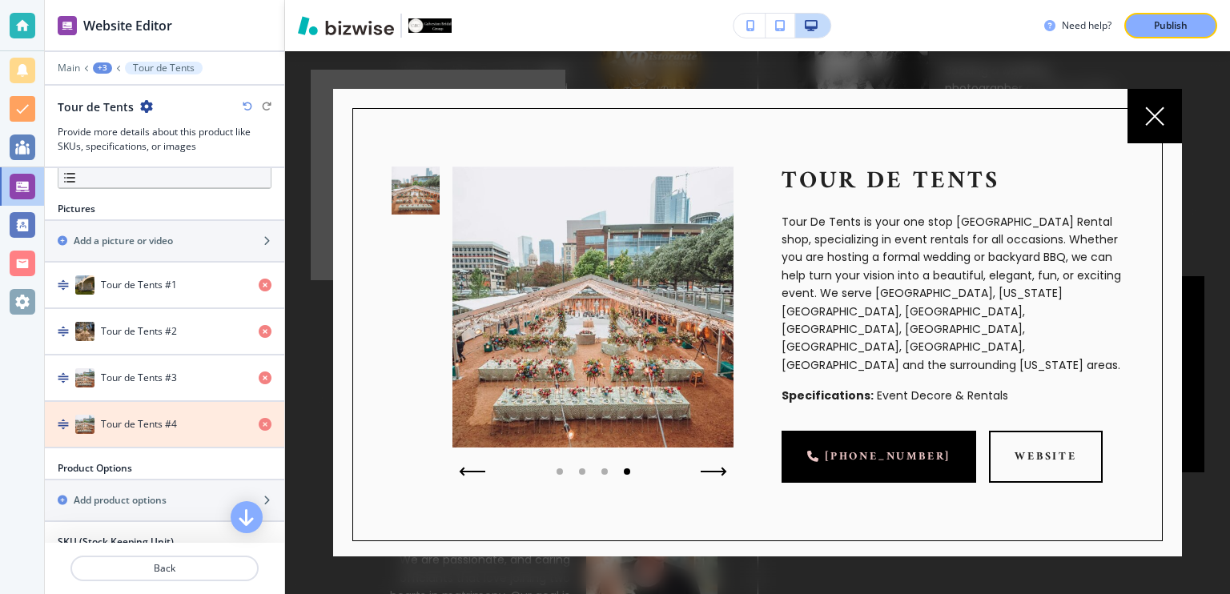
click at [259, 418] on icon "button" at bounding box center [265, 424] width 13 height 13
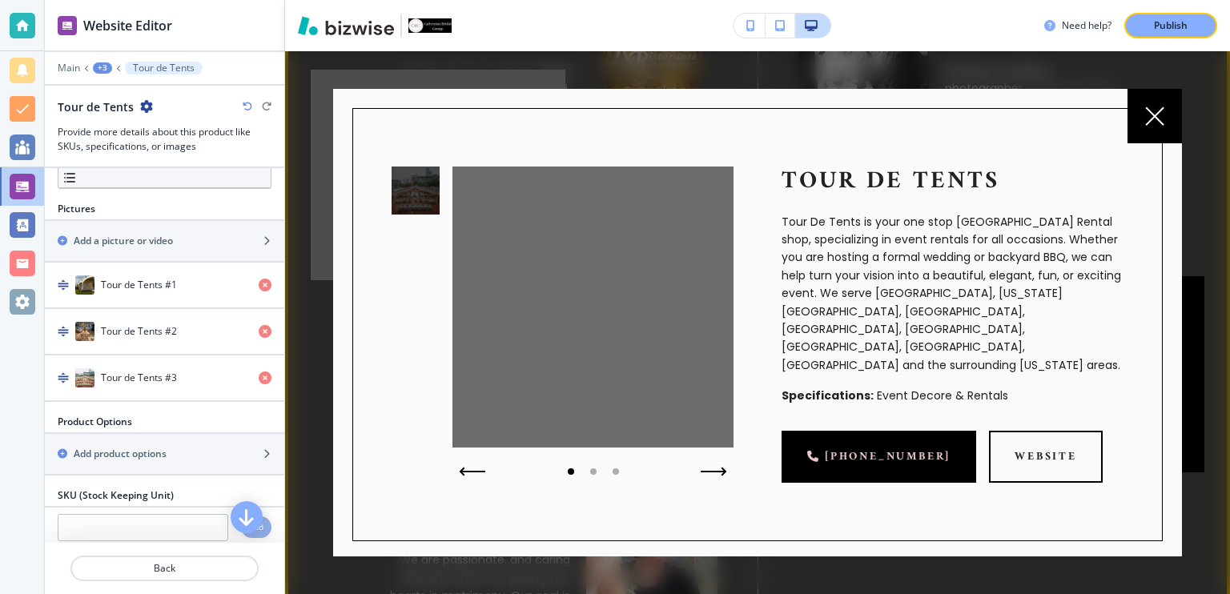
click at [568, 470] on div at bounding box center [571, 471] width 6 height 6
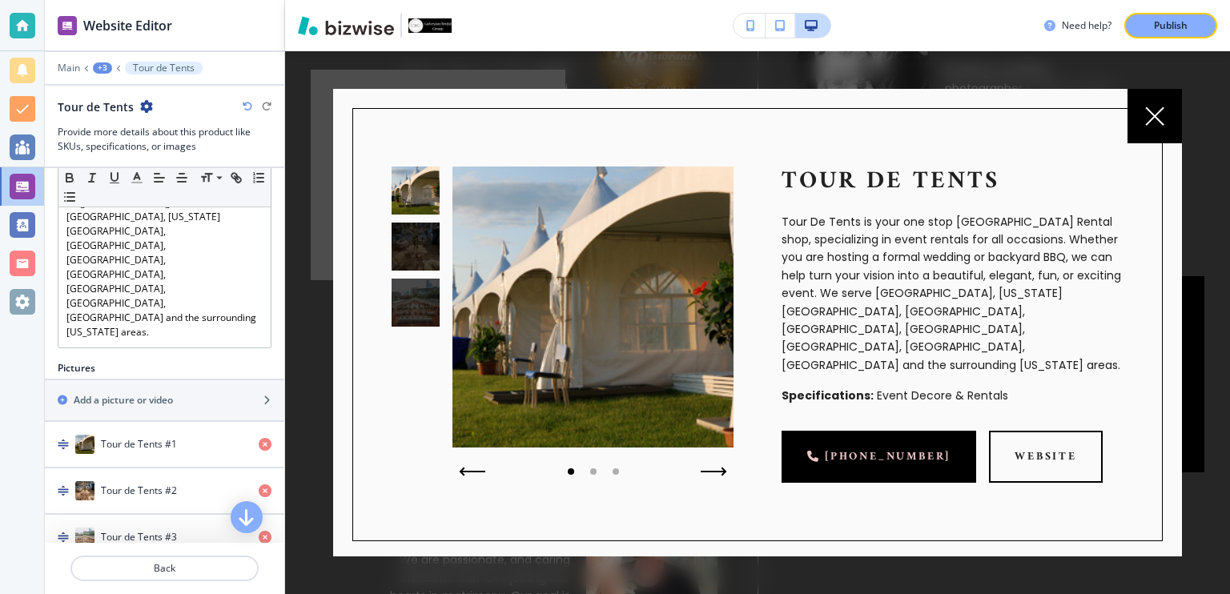
scroll to position [333, 0]
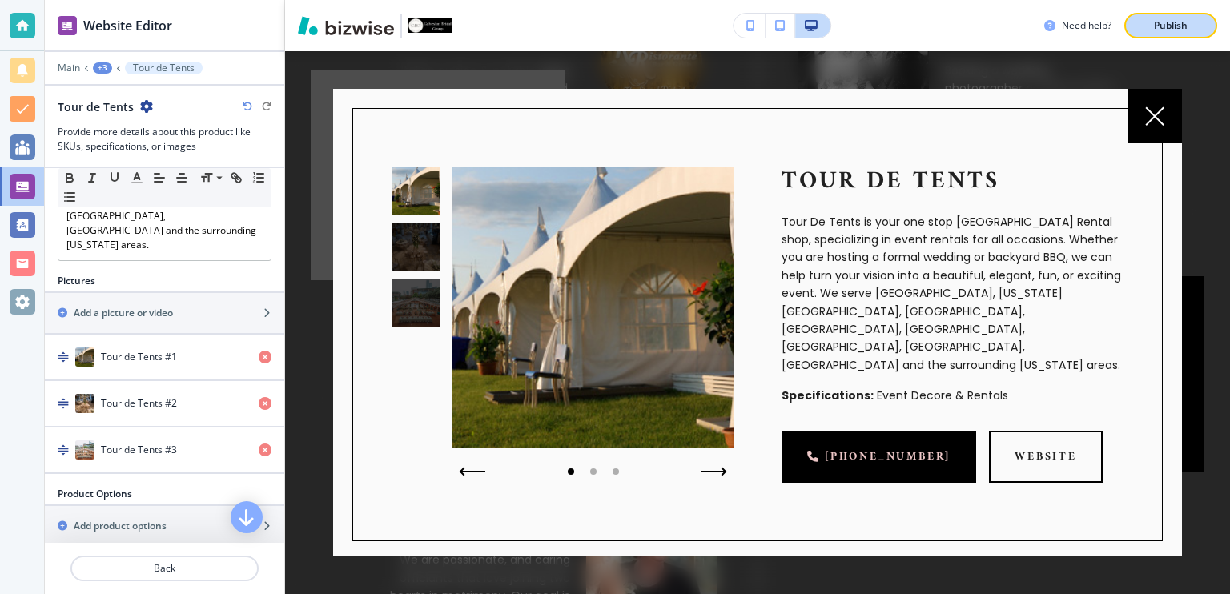
click at [1157, 26] on p "Publish" at bounding box center [1171, 25] width 34 height 14
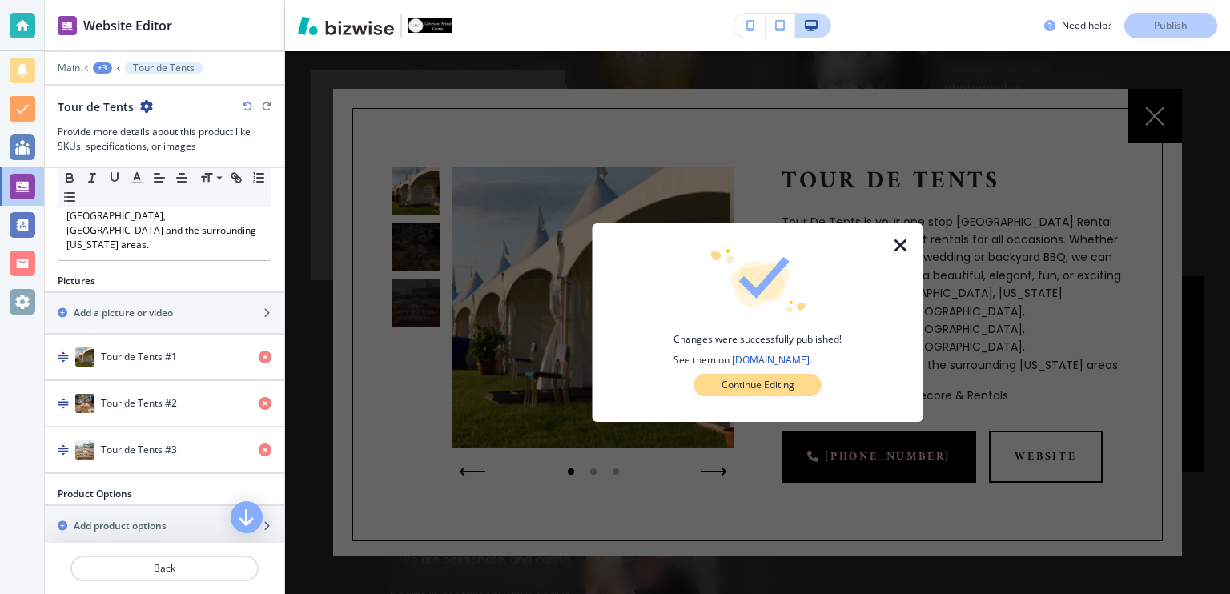
click at [750, 387] on p "Continue Editing" at bounding box center [757, 385] width 73 height 14
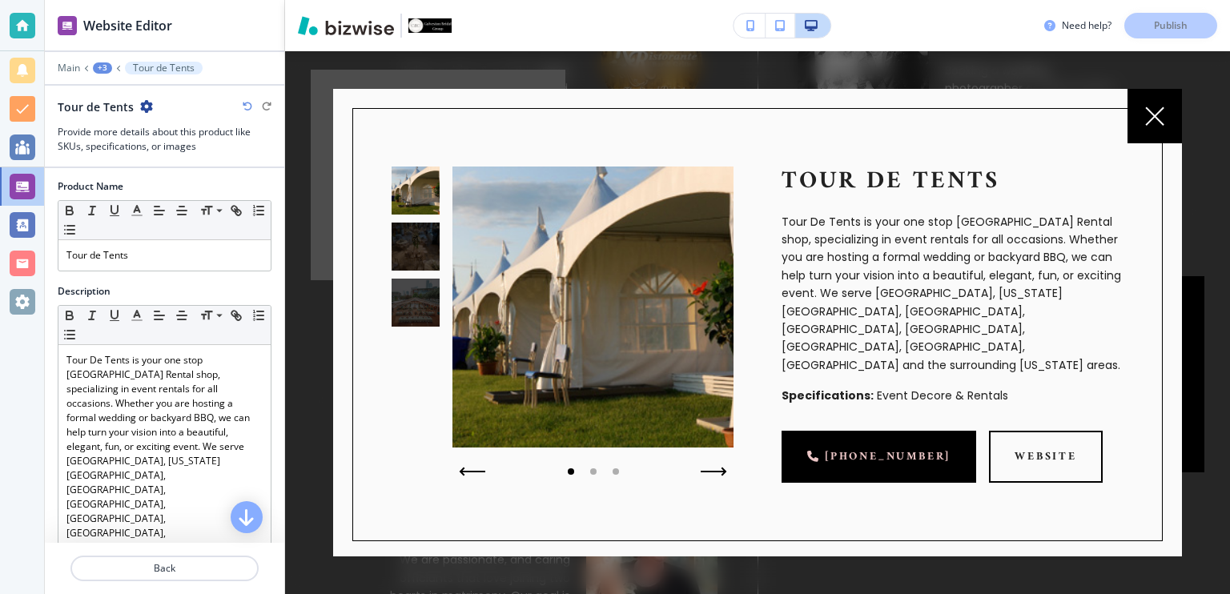
scroll to position [0, 0]
click at [93, 70] on div "+3" at bounding box center [102, 67] width 19 height 11
click at [126, 94] on p "Pages" at bounding box center [144, 93] width 82 height 14
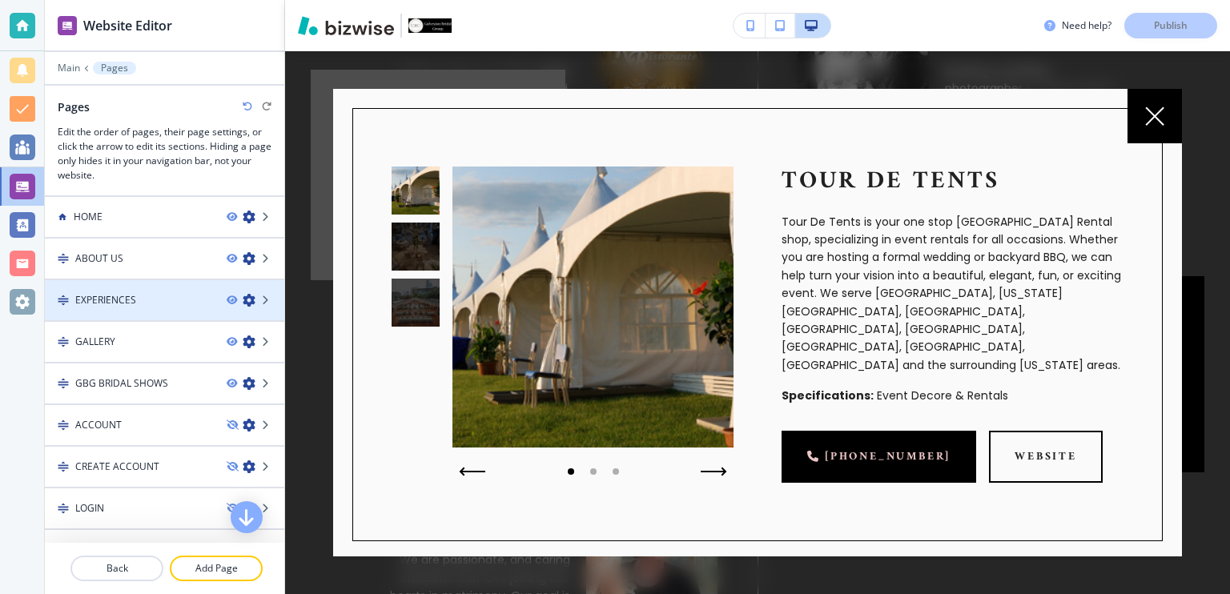
scroll to position [24, 0]
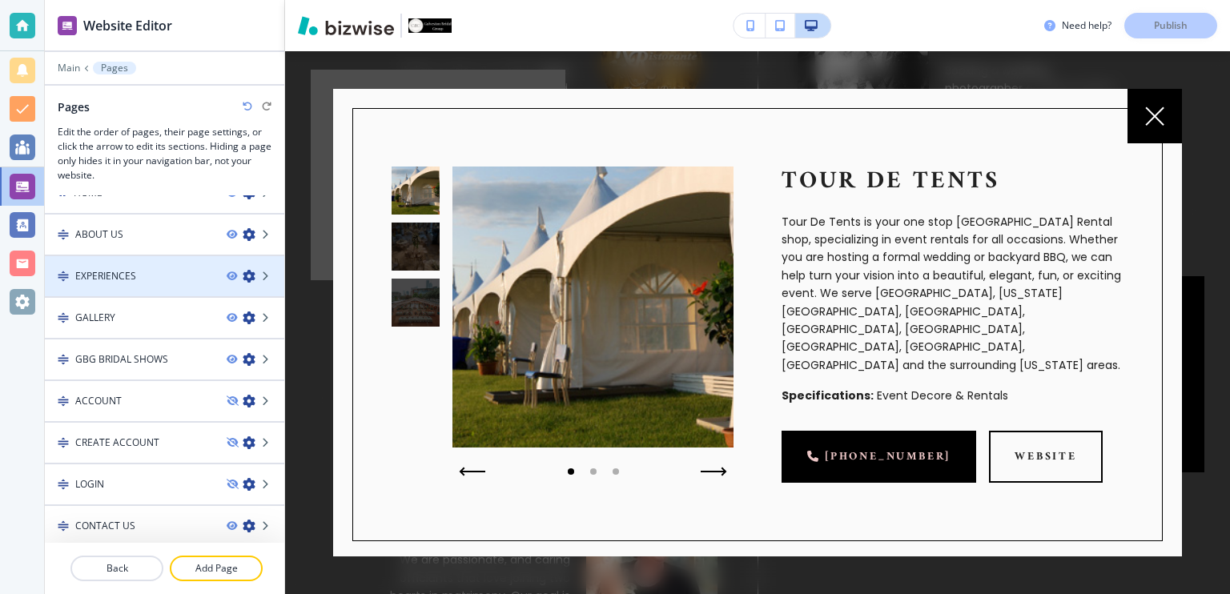
click at [158, 307] on div at bounding box center [164, 304] width 239 height 13
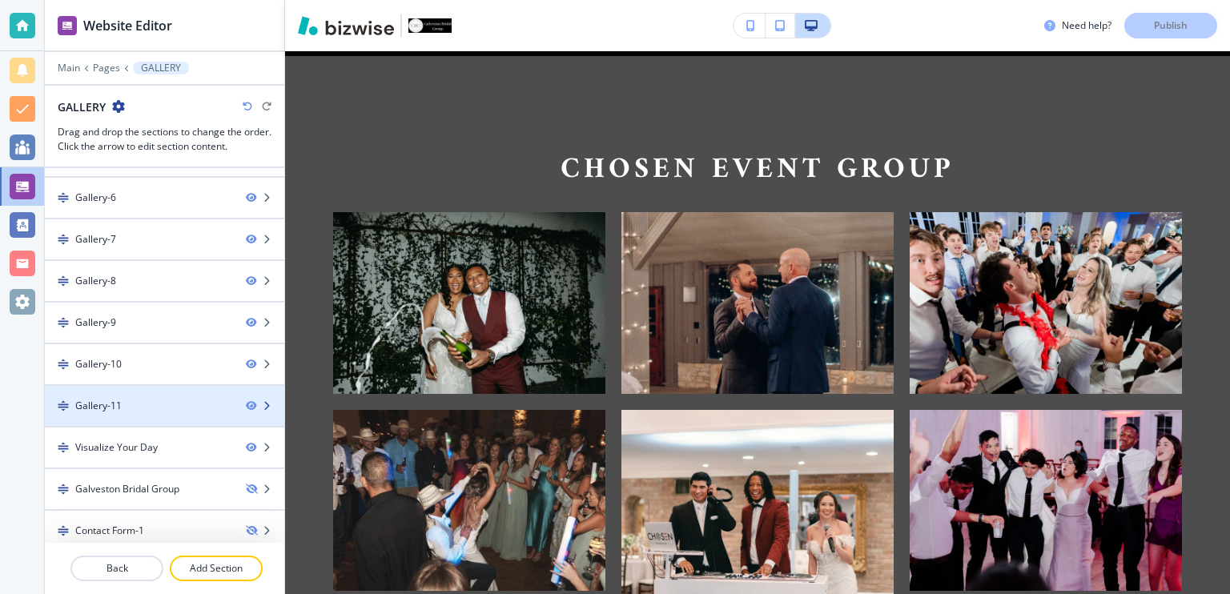
scroll to position [285, 0]
click at [142, 403] on div "Gallery-11" at bounding box center [139, 402] width 188 height 14
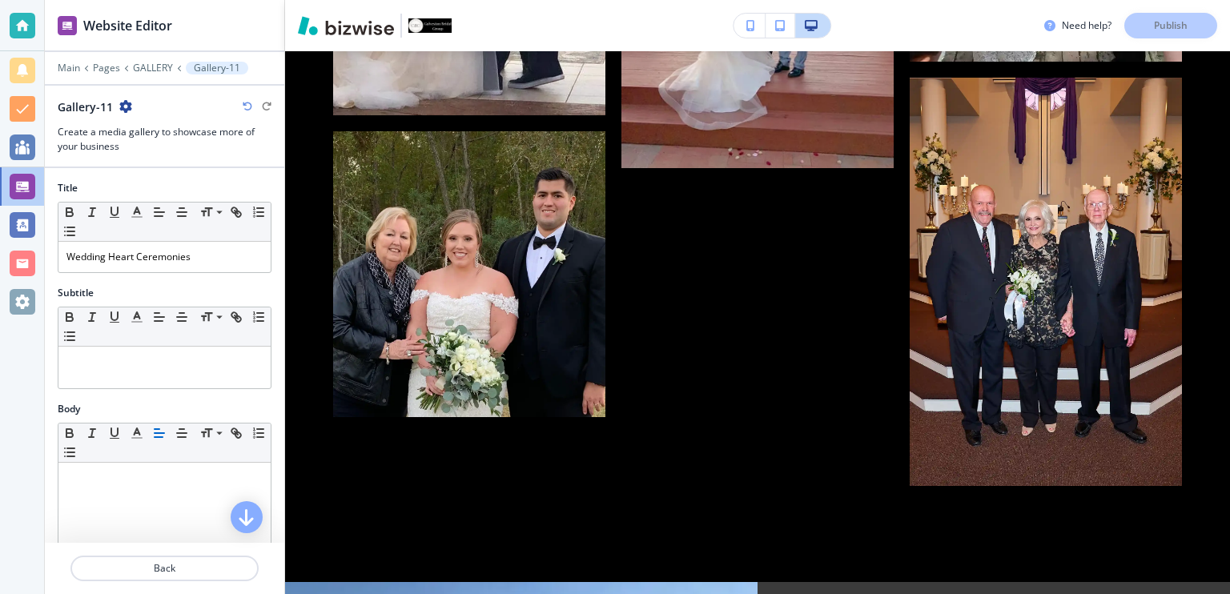
scroll to position [6246, 0]
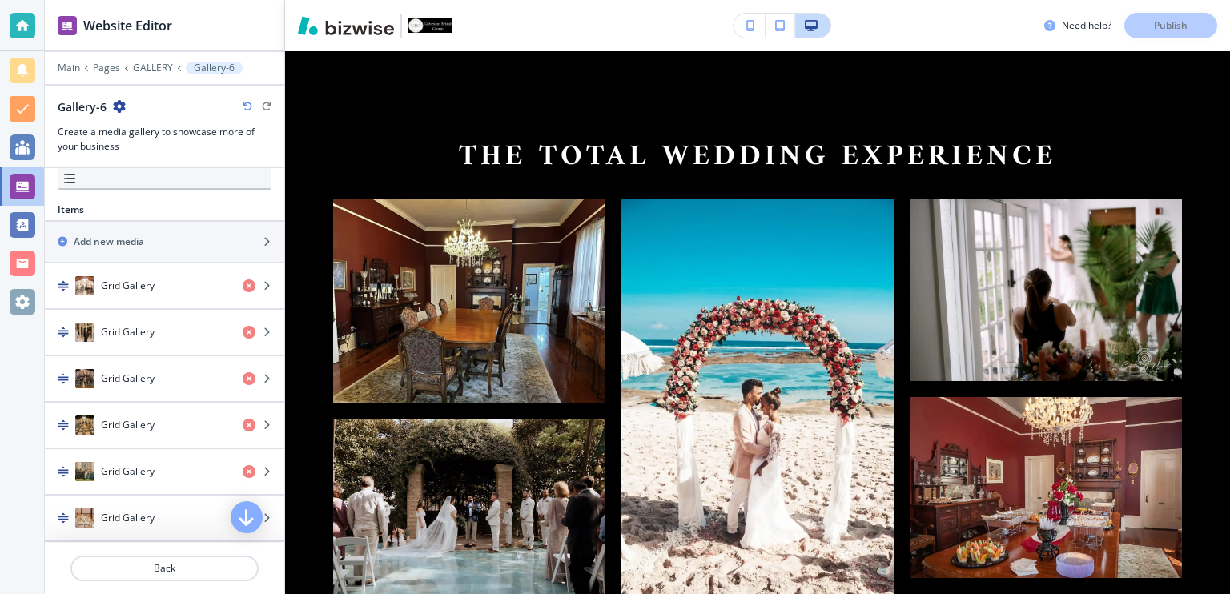
scroll to position [500, 0]
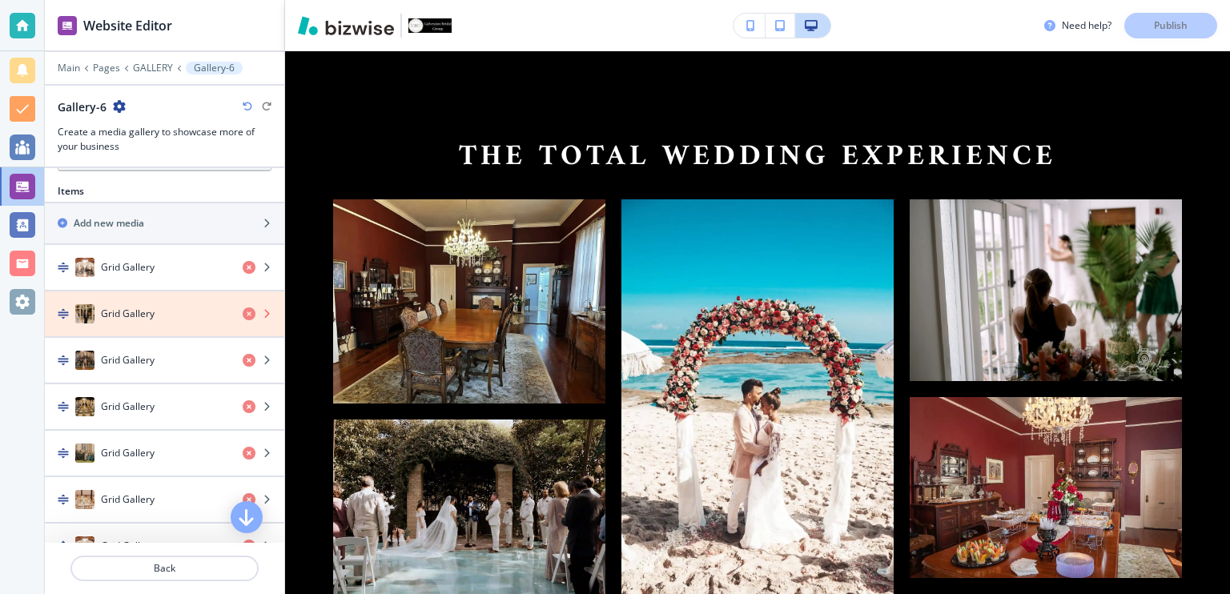
click at [243, 311] on icon "button" at bounding box center [249, 313] width 13 height 13
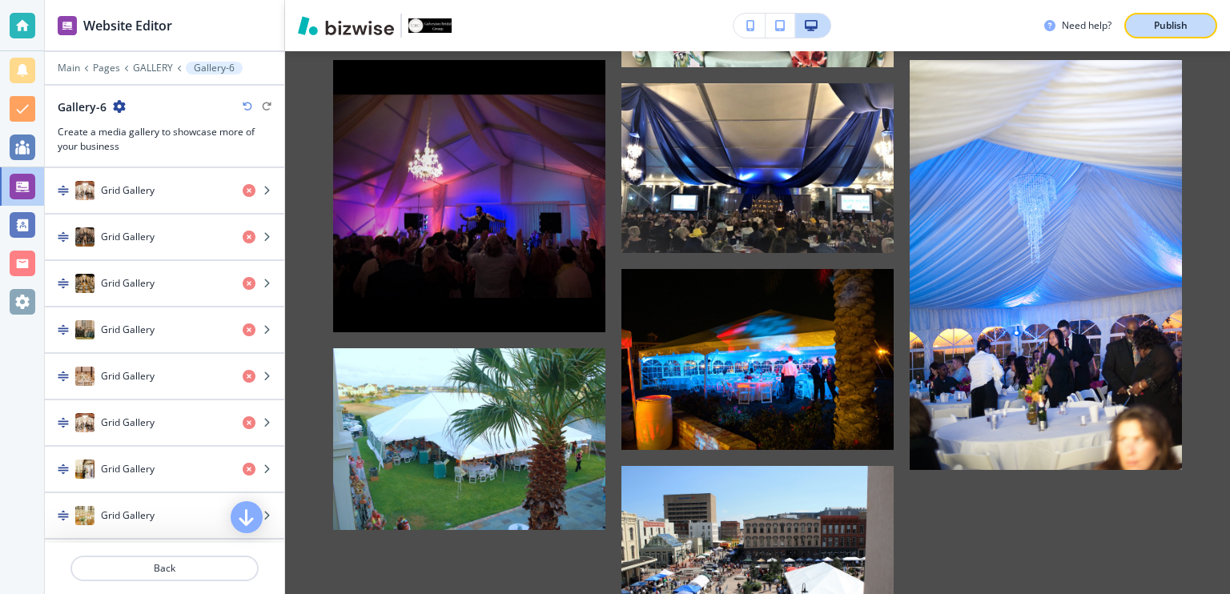
scroll to position [7235, 0]
click at [1160, 24] on p "Publish" at bounding box center [1171, 25] width 34 height 14
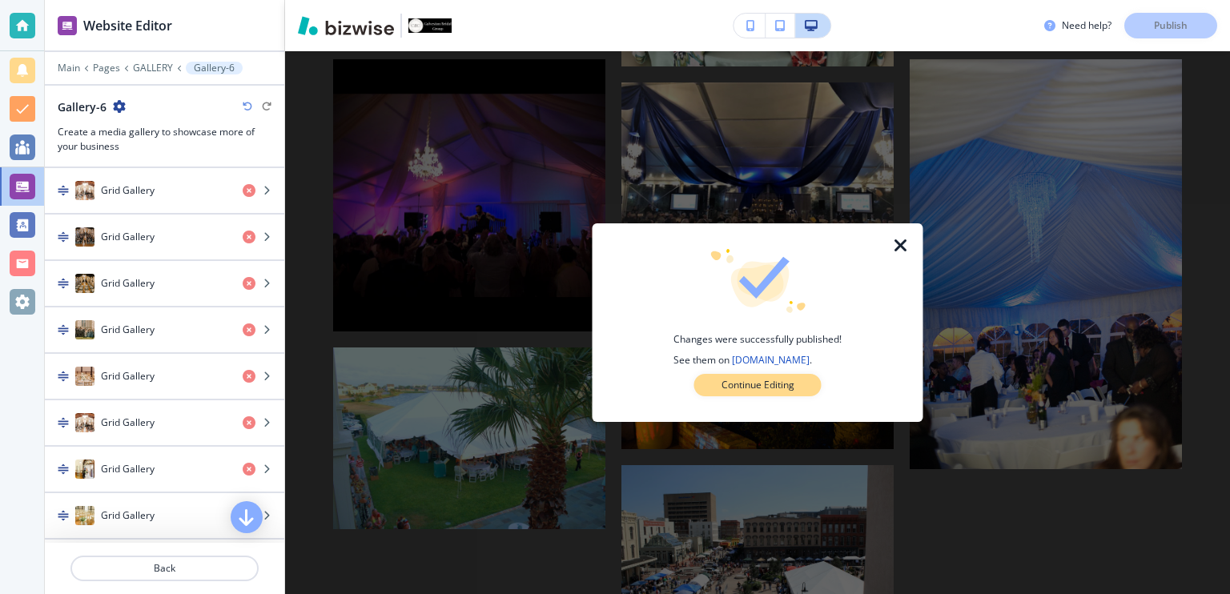
click at [761, 388] on p "Continue Editing" at bounding box center [757, 385] width 73 height 14
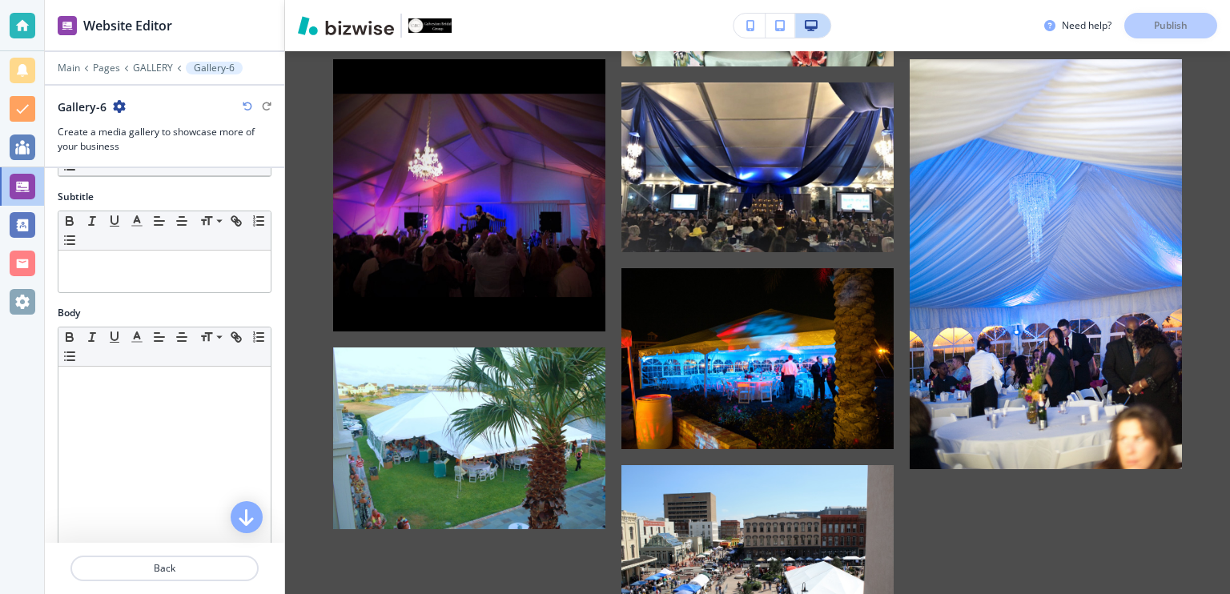
scroll to position [0, 0]
